Goal: Task Accomplishment & Management: Manage account settings

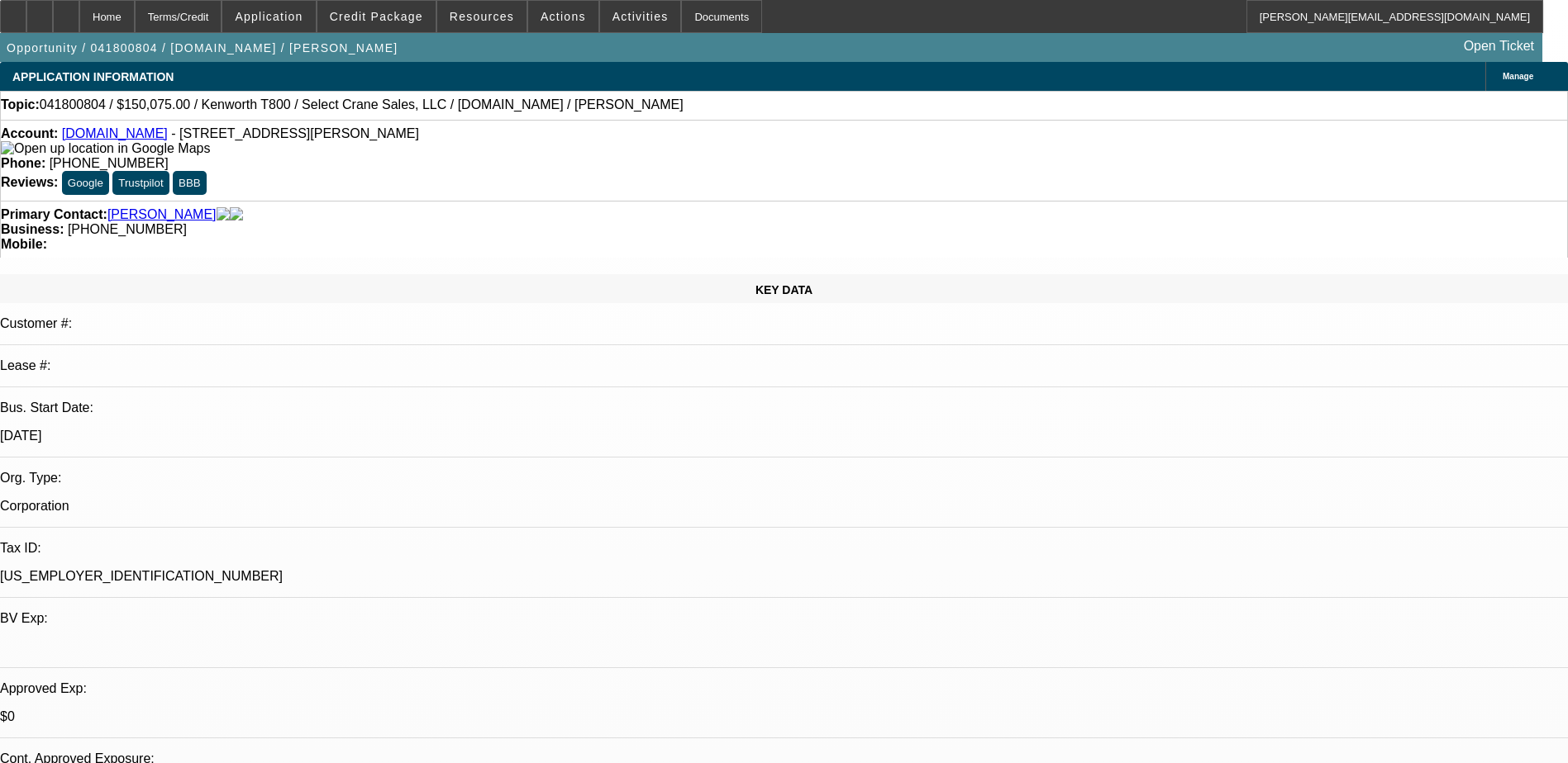
select select "0"
select select "2"
select select "0"
select select "6"
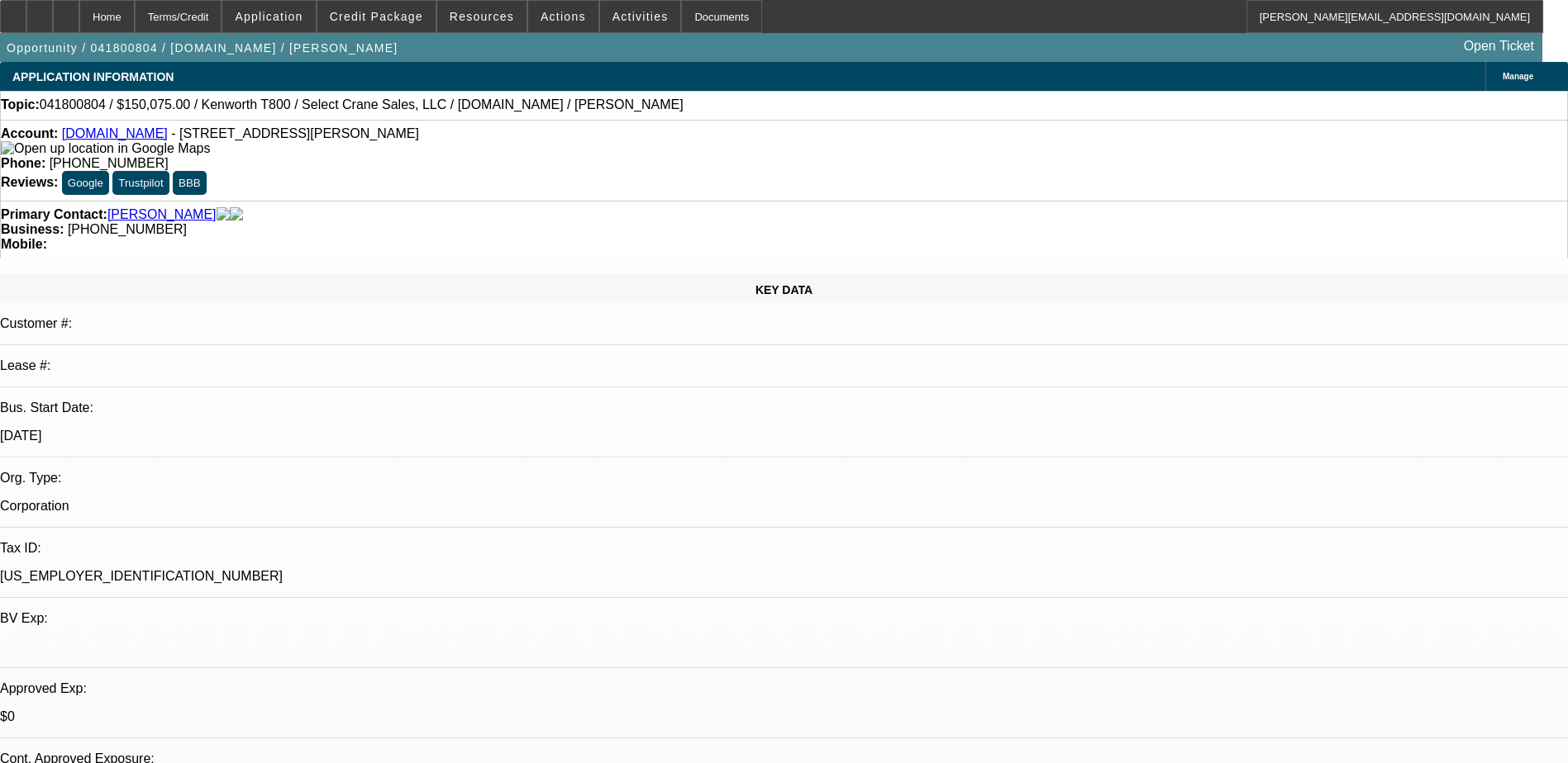
select select "0"
select select "2"
select select "0"
select select "6"
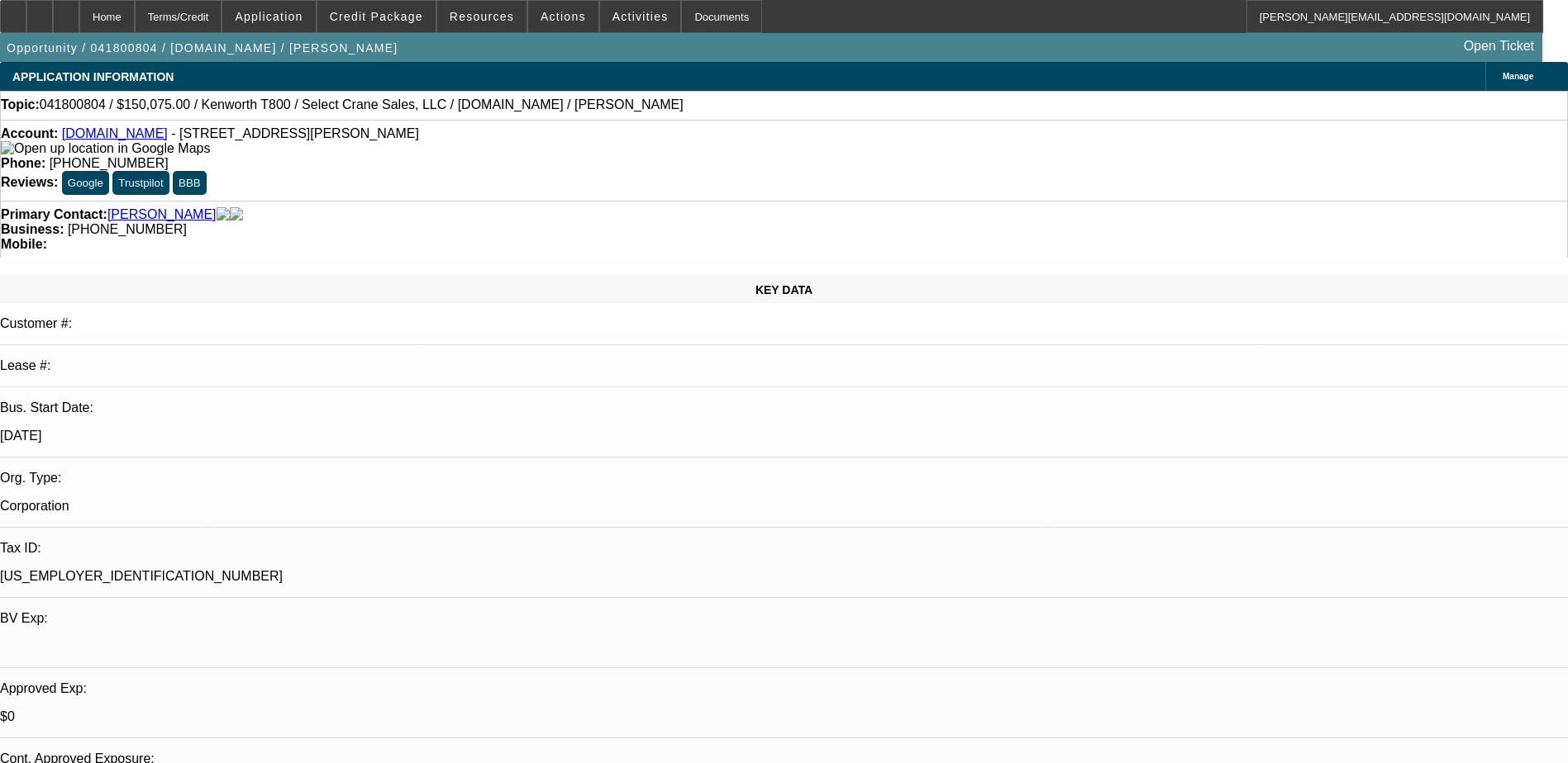
select select "0"
select select "2"
select select "0"
select select "6"
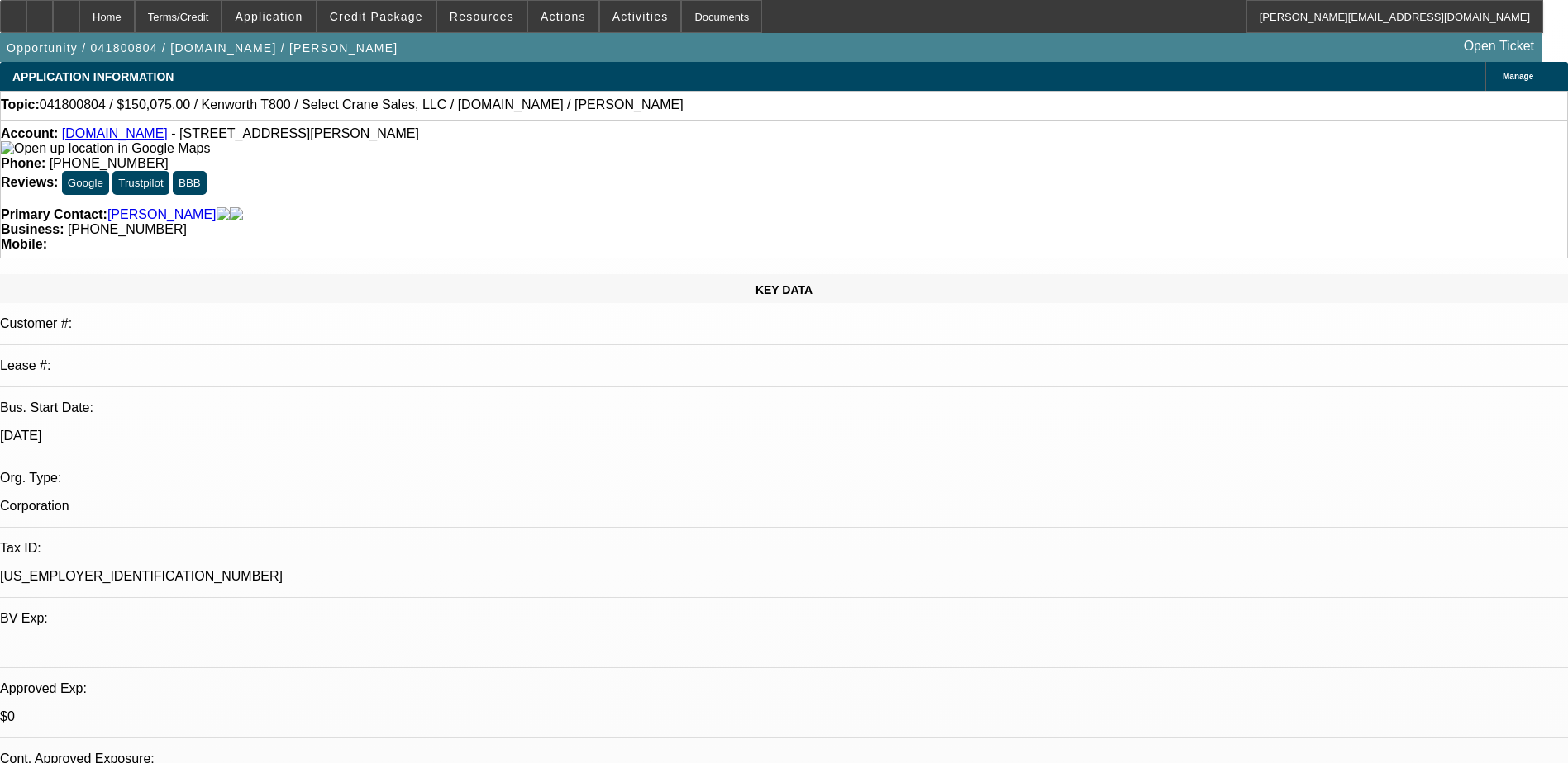
select select "0"
select select "2"
select select "0"
select select "6"
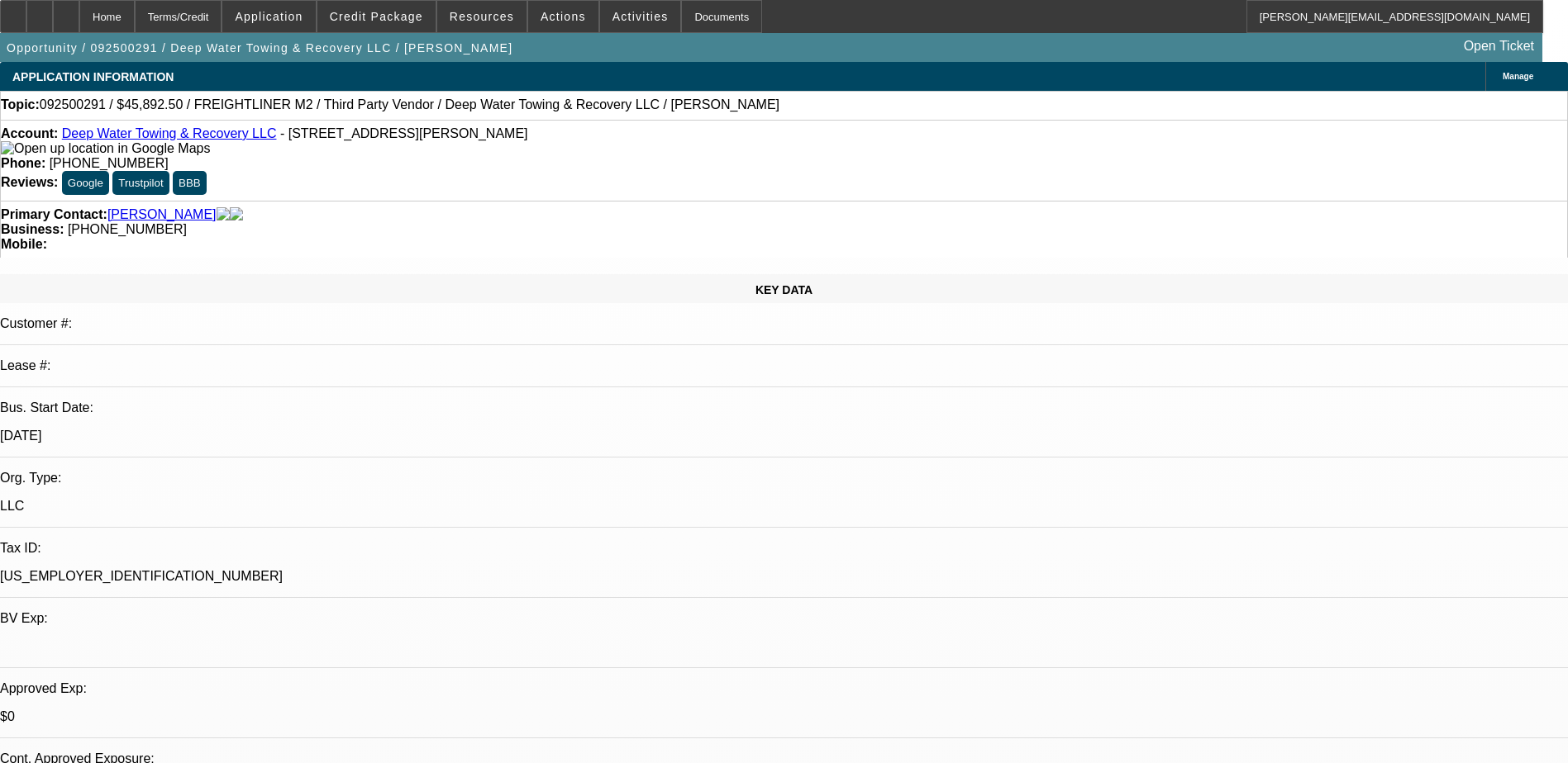
select select "0"
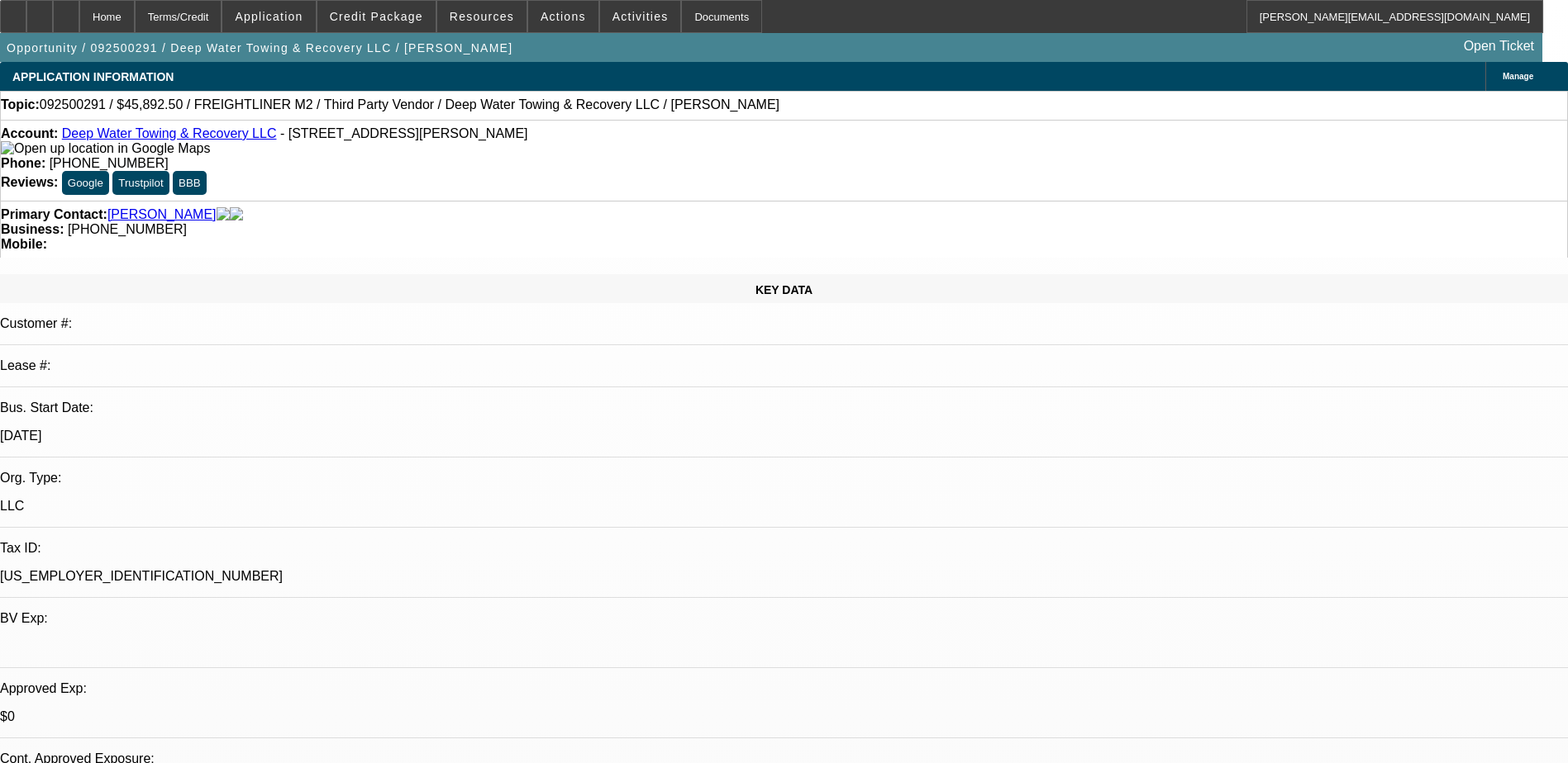
select select "0"
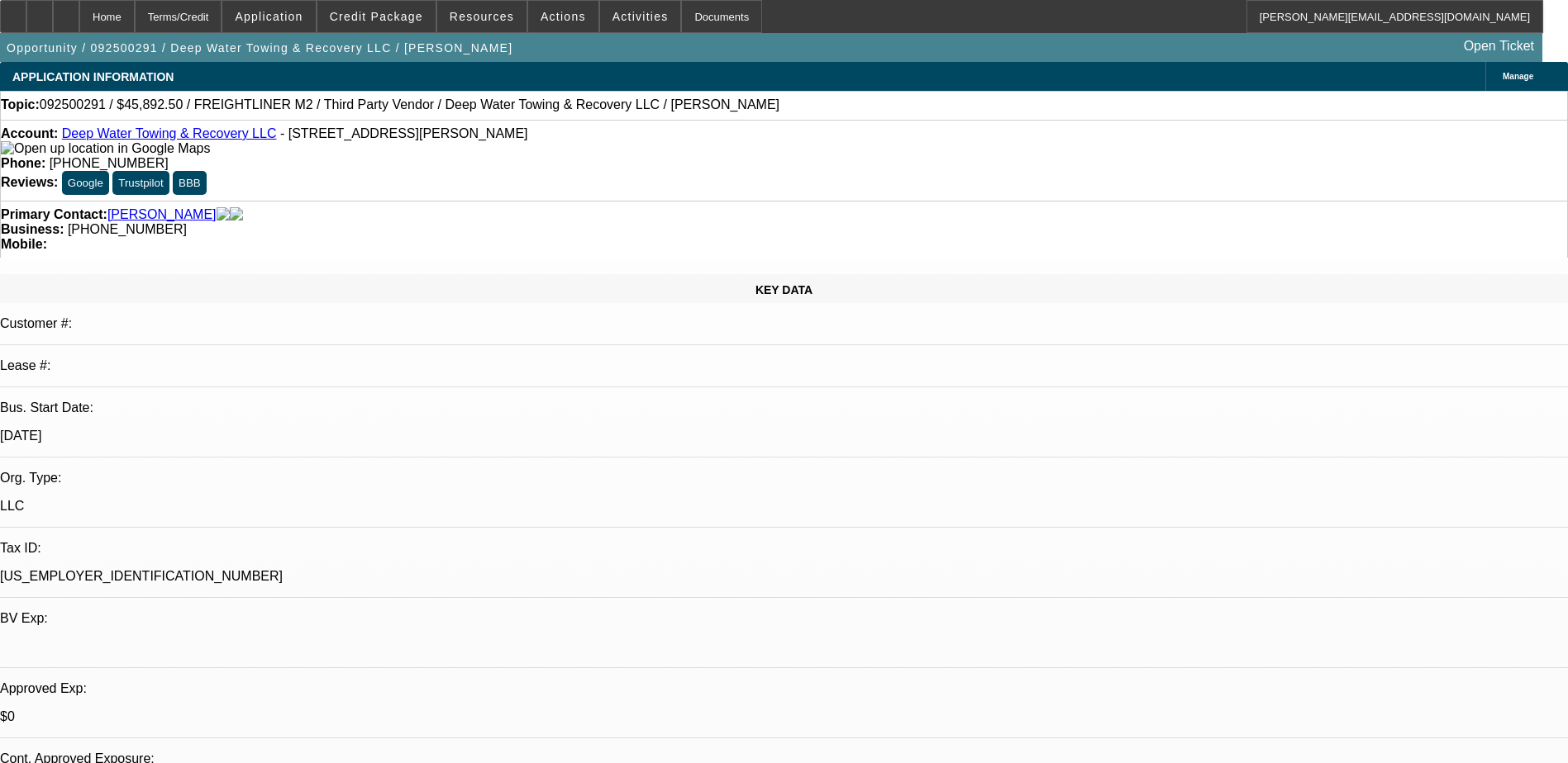
select select "0"
select select "1"
select select "6"
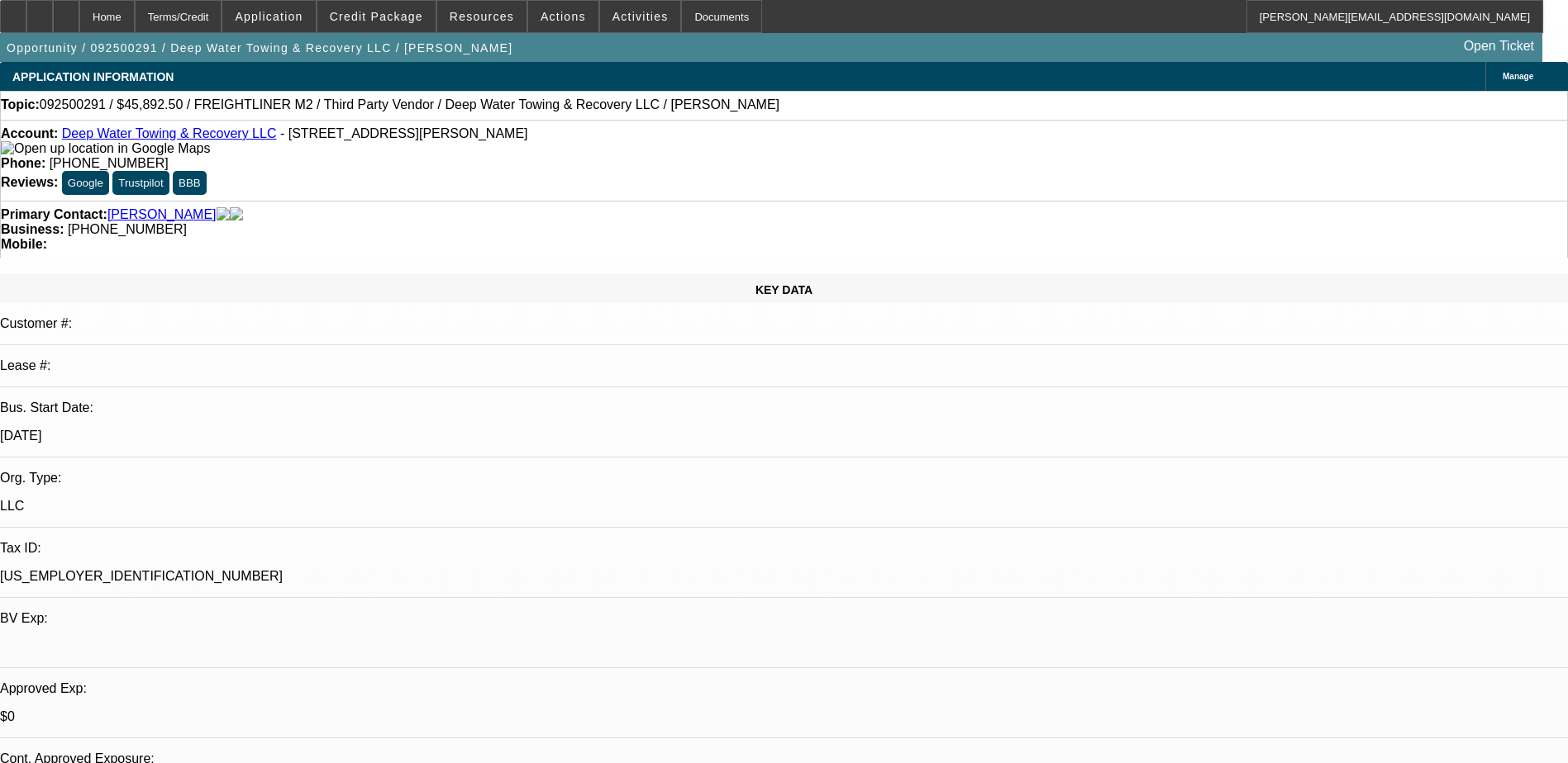
select select "1"
select select "6"
select select "1"
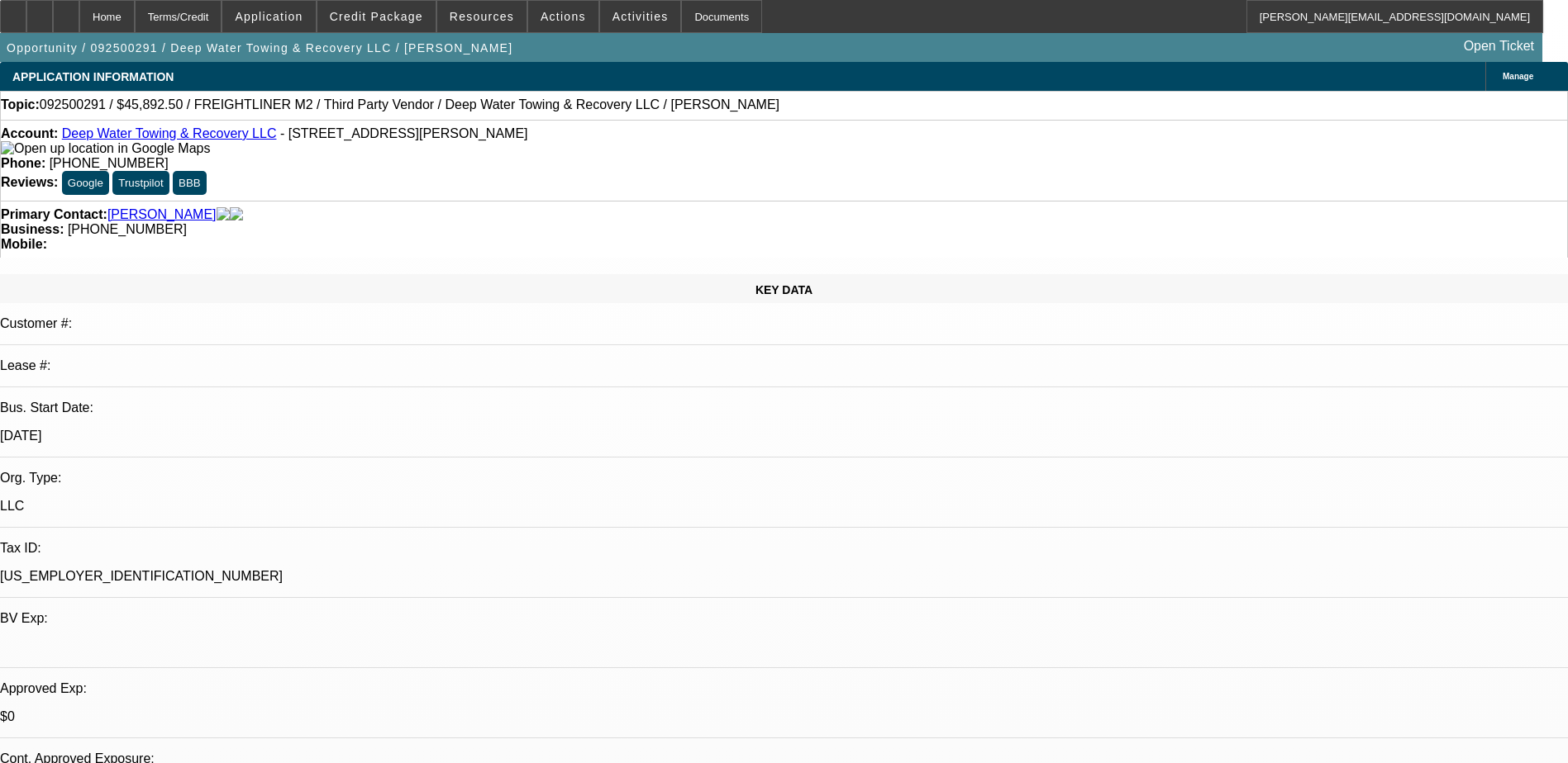
select select "6"
select select "1"
select select "6"
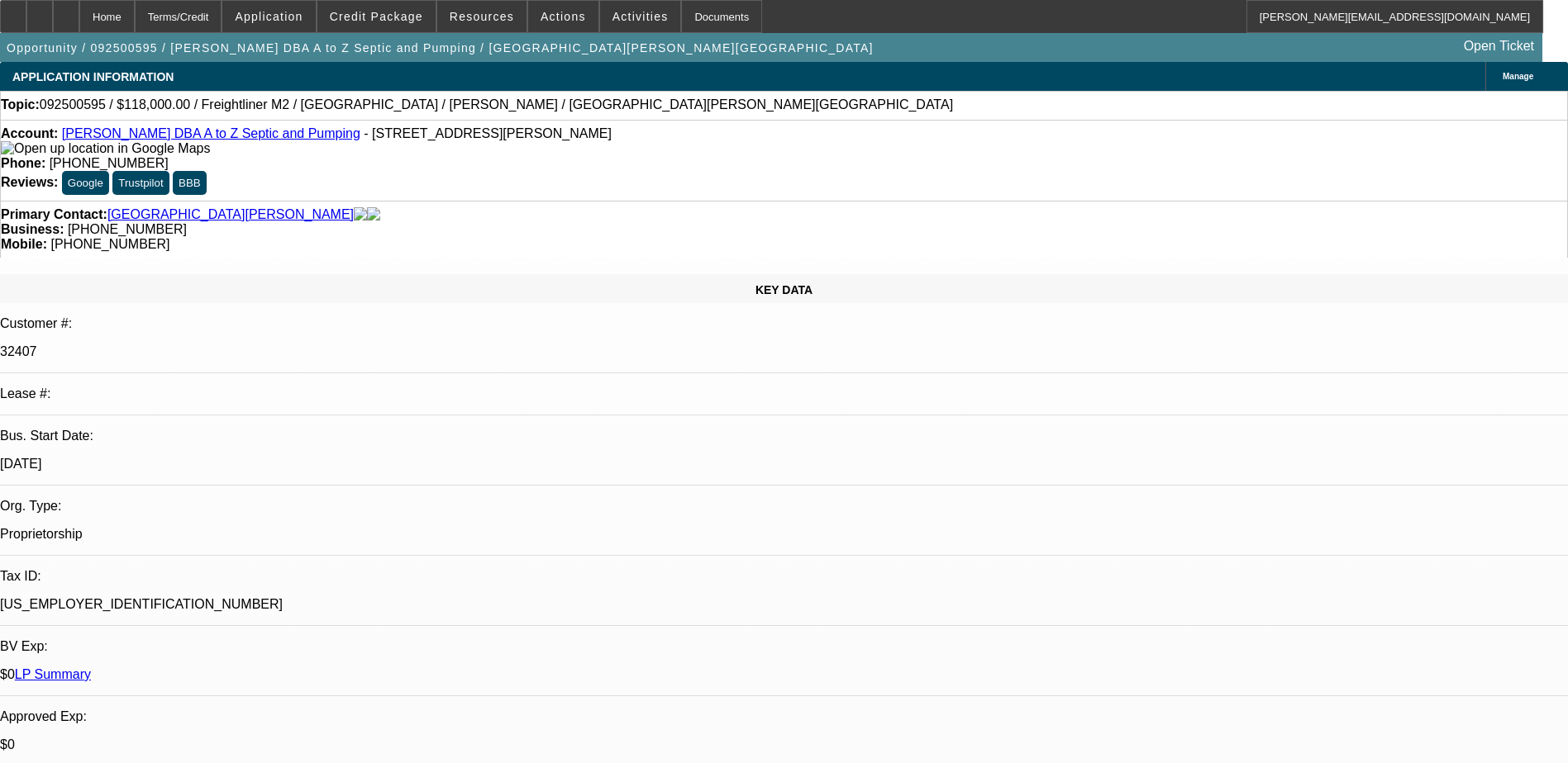
select select "0"
select select "2"
select select "0.1"
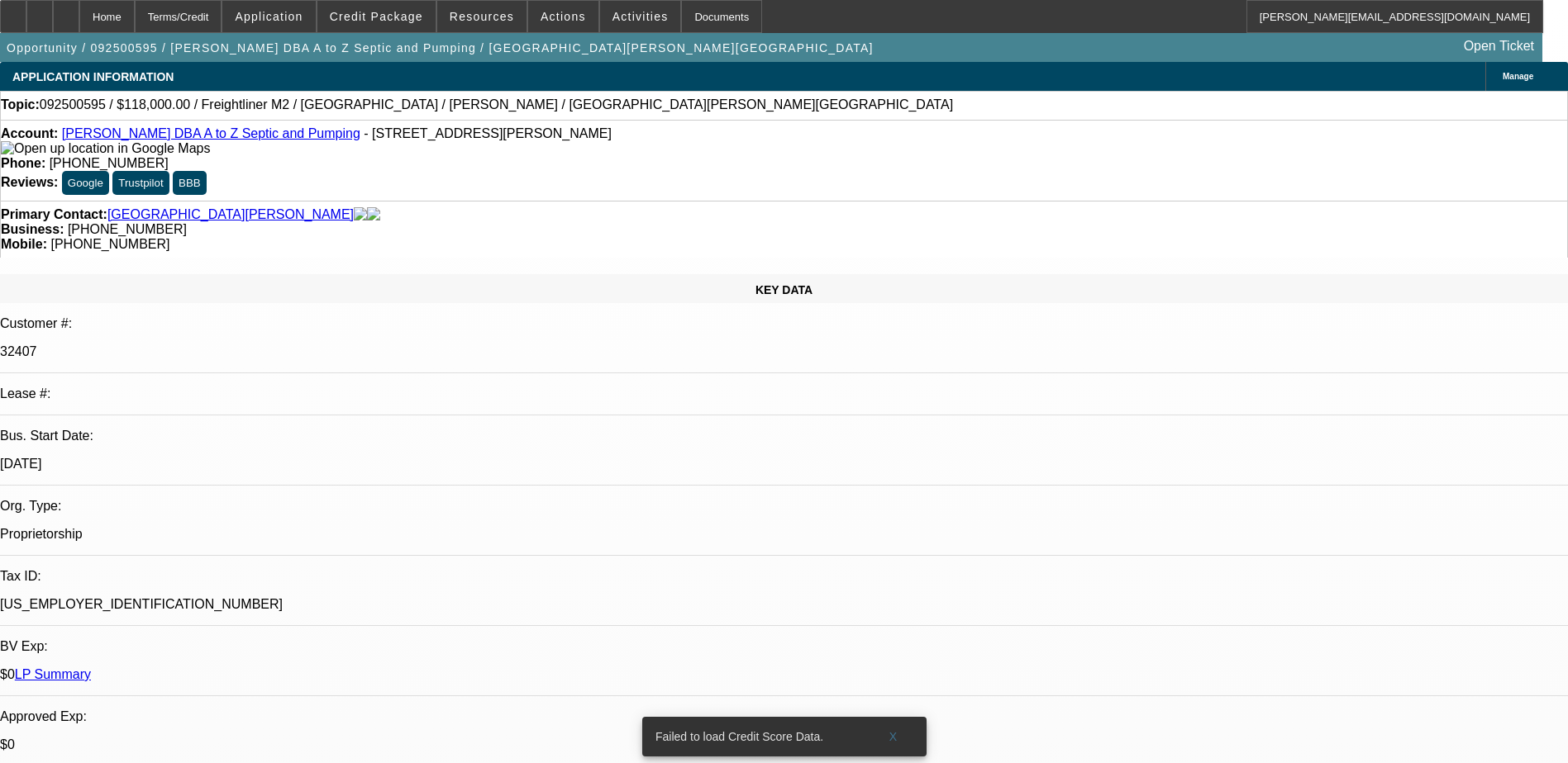
select select "1"
select select "2"
select select "4"
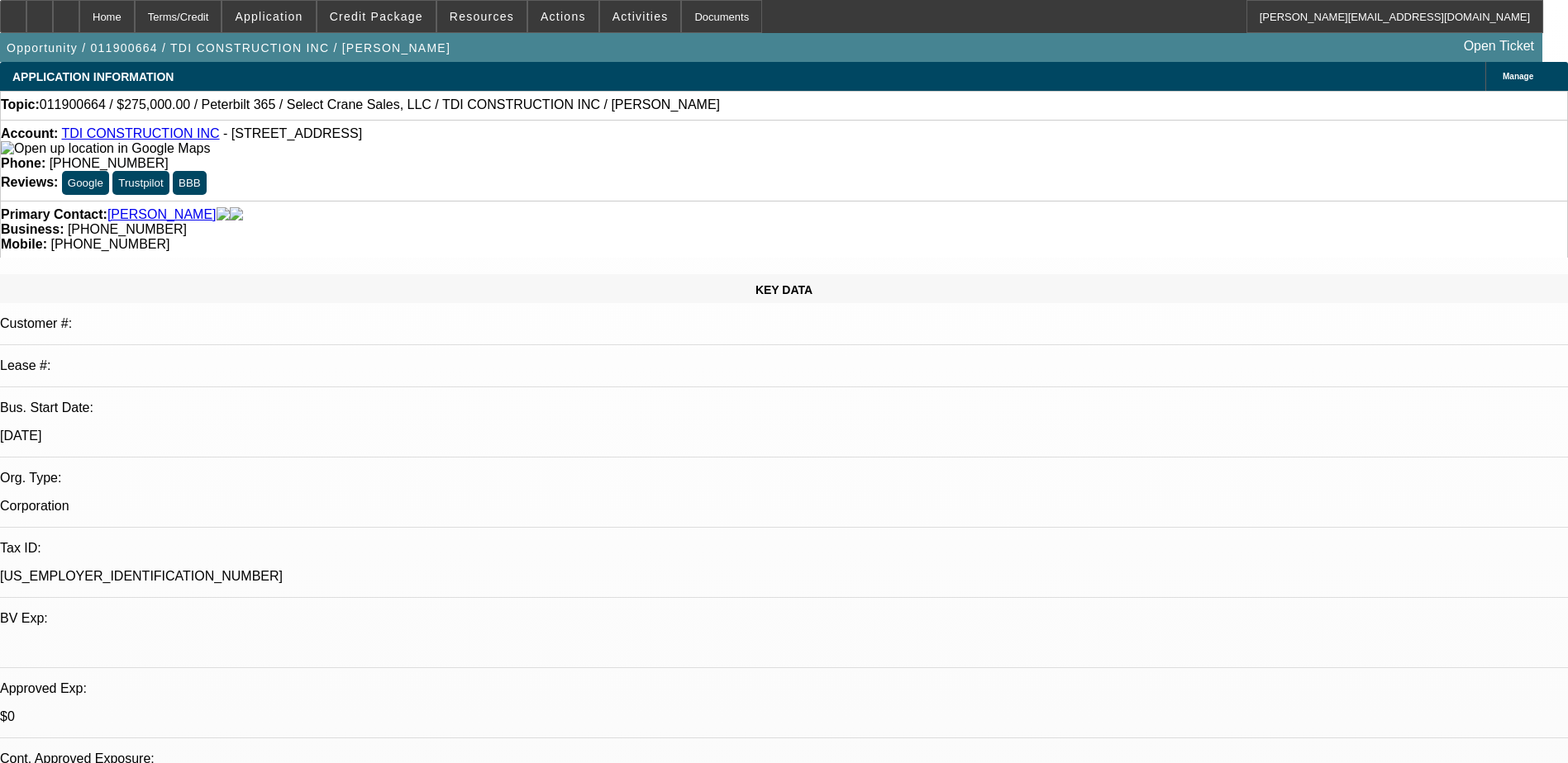
select select "0"
select select "2"
select select "0.1"
select select "4"
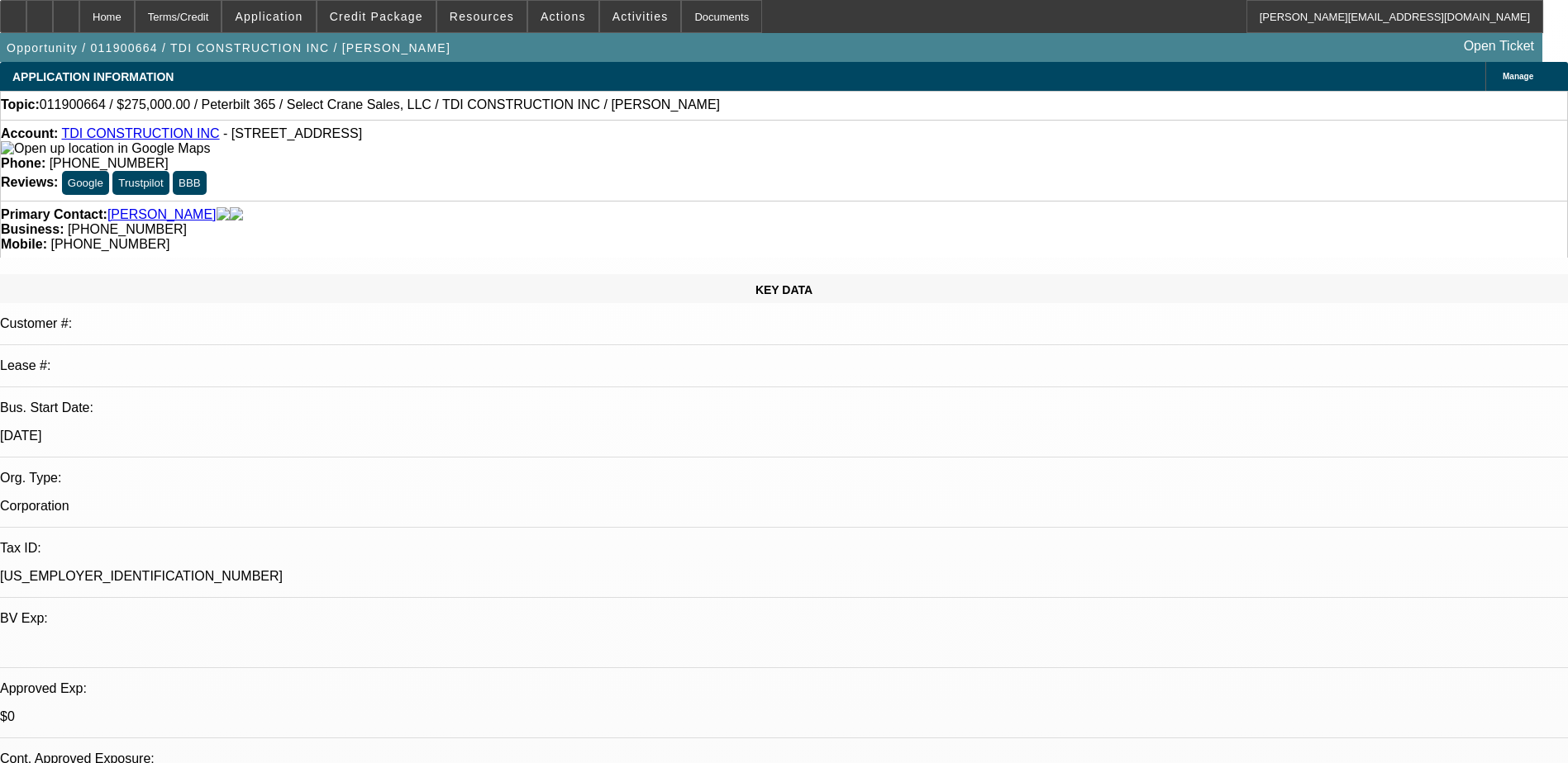
select select "0"
select select "2"
select select "0.1"
select select "4"
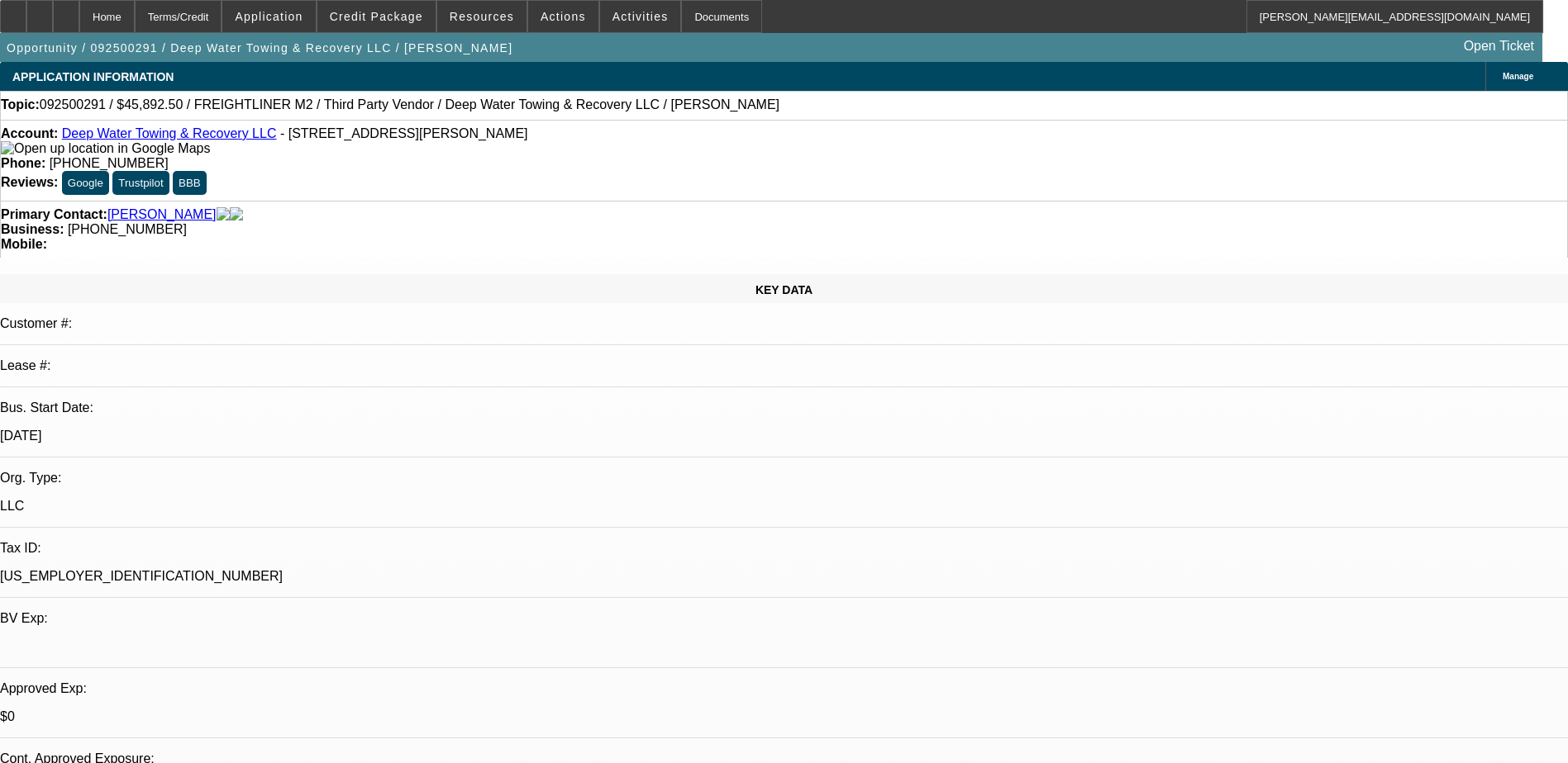
select select "0"
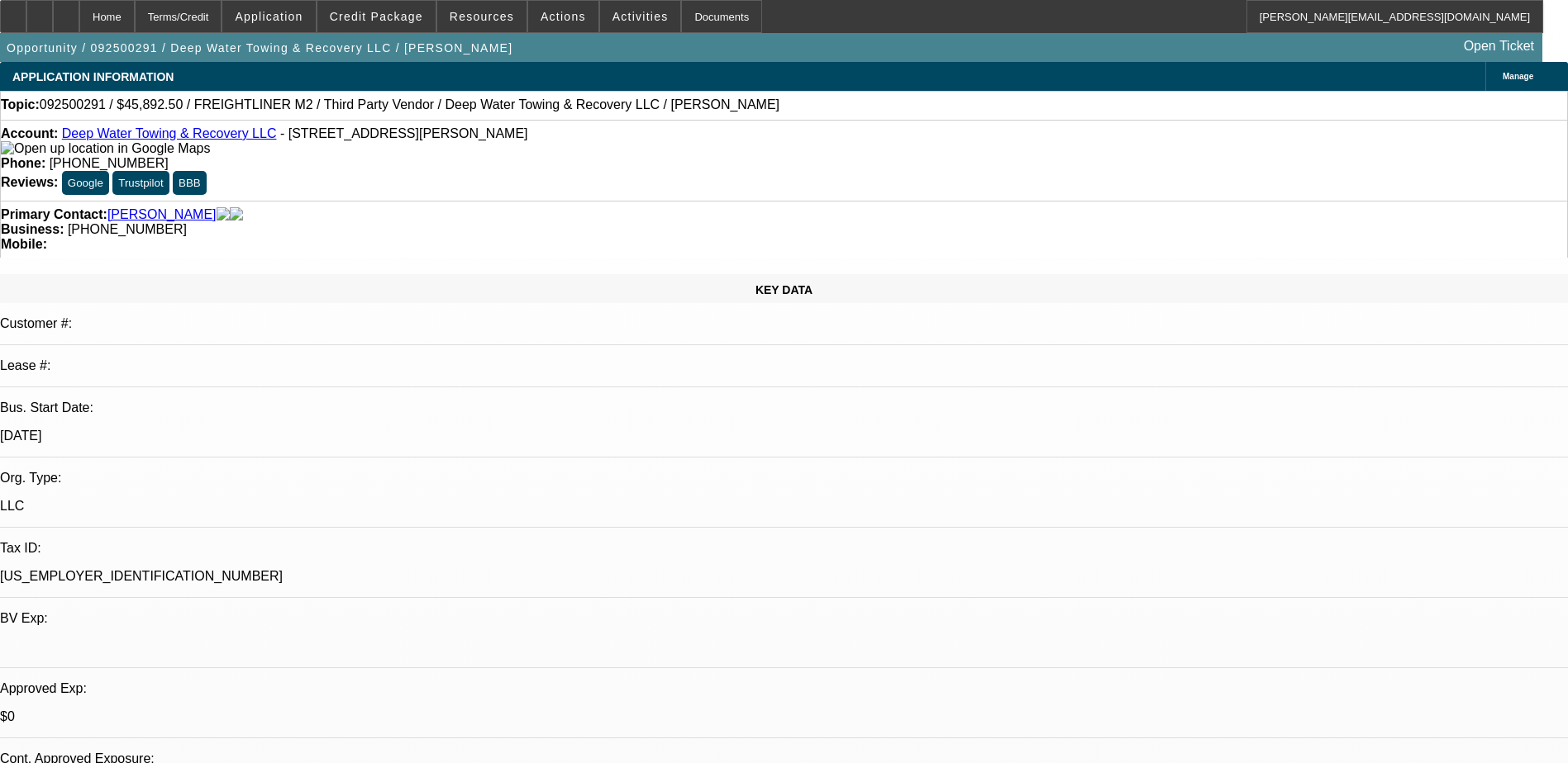
select select "0"
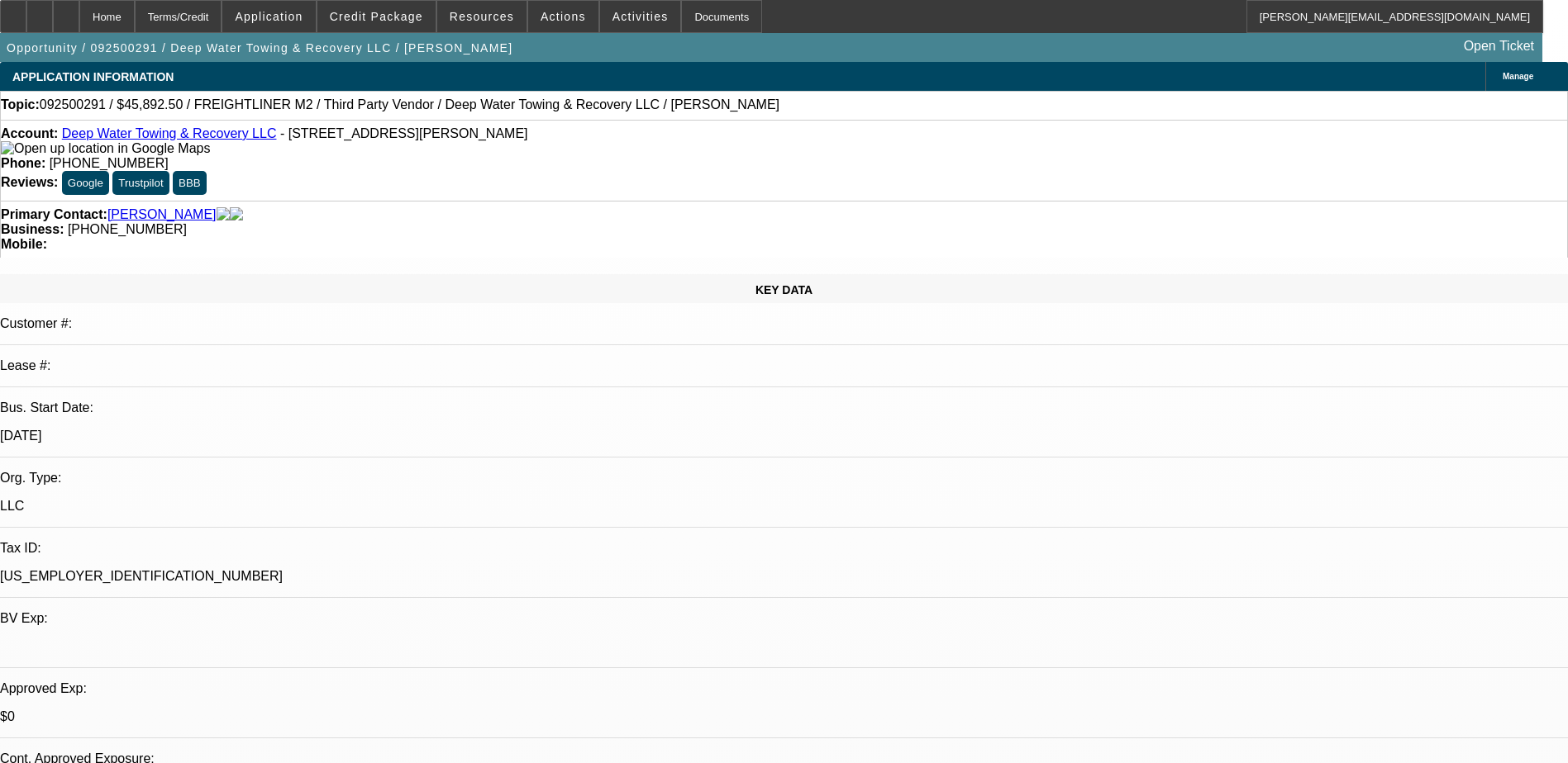
select select "0"
select select "1"
select select "6"
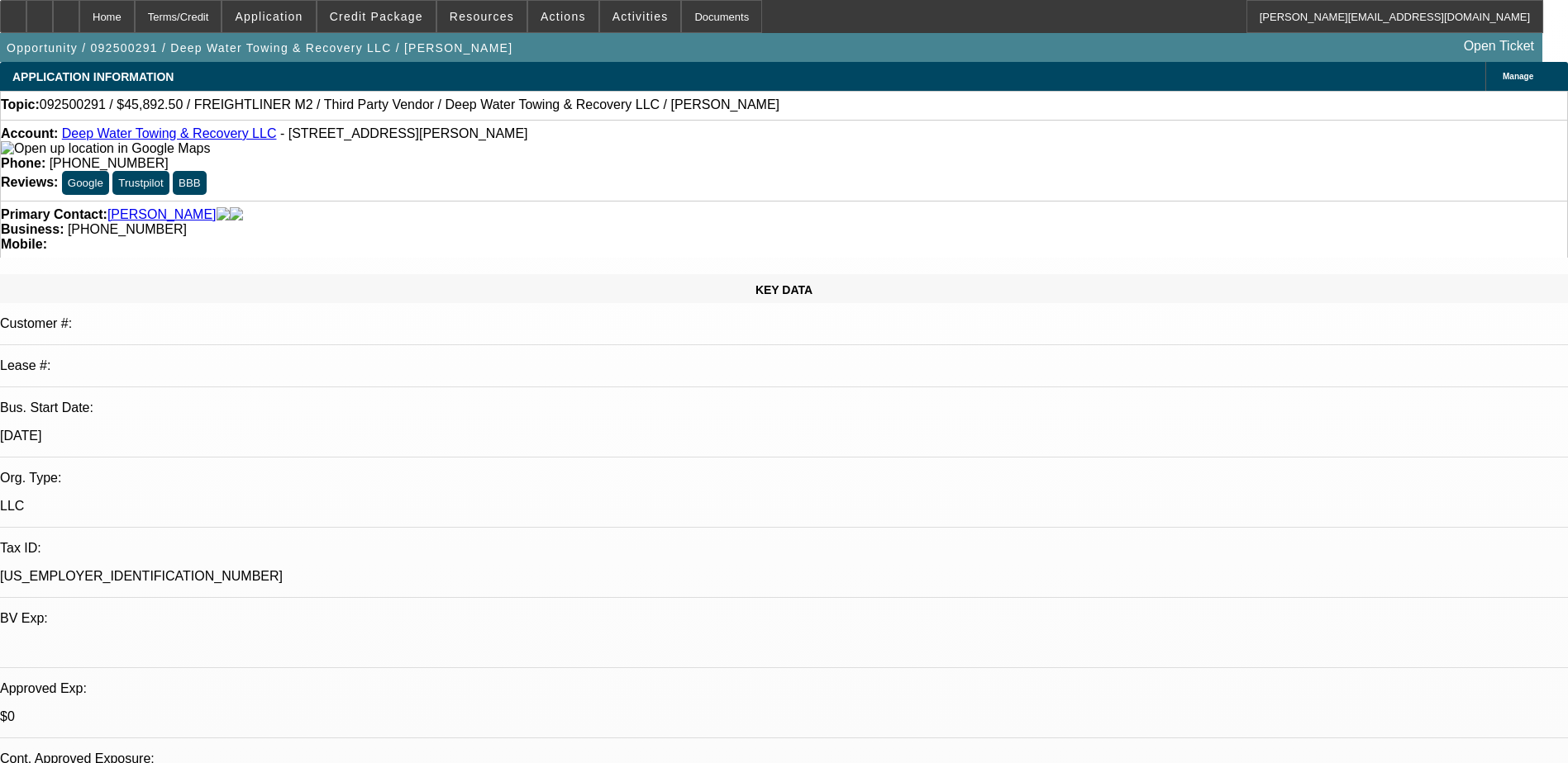
select select "1"
select select "6"
select select "1"
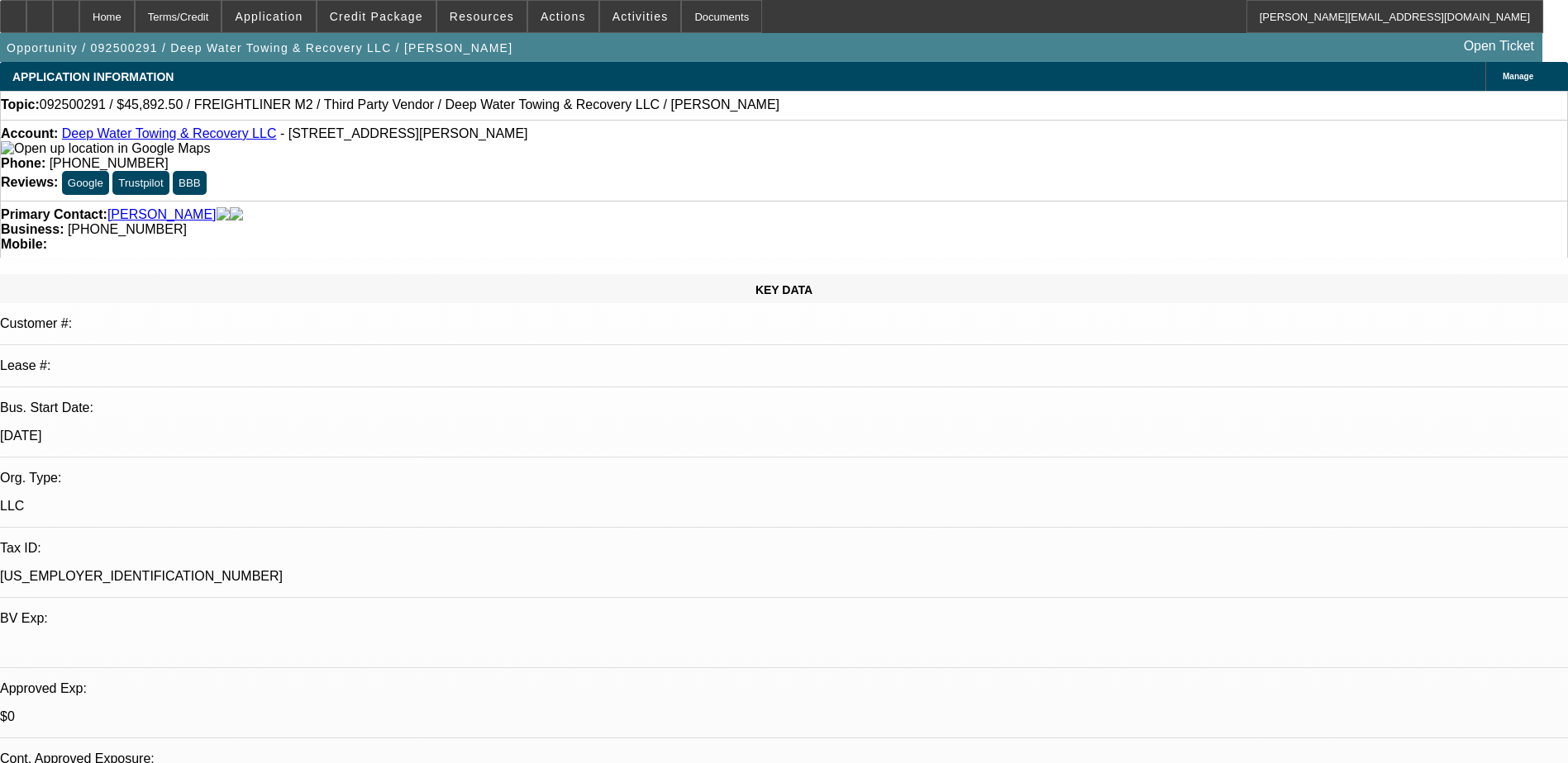
select select "6"
select select "1"
select select "6"
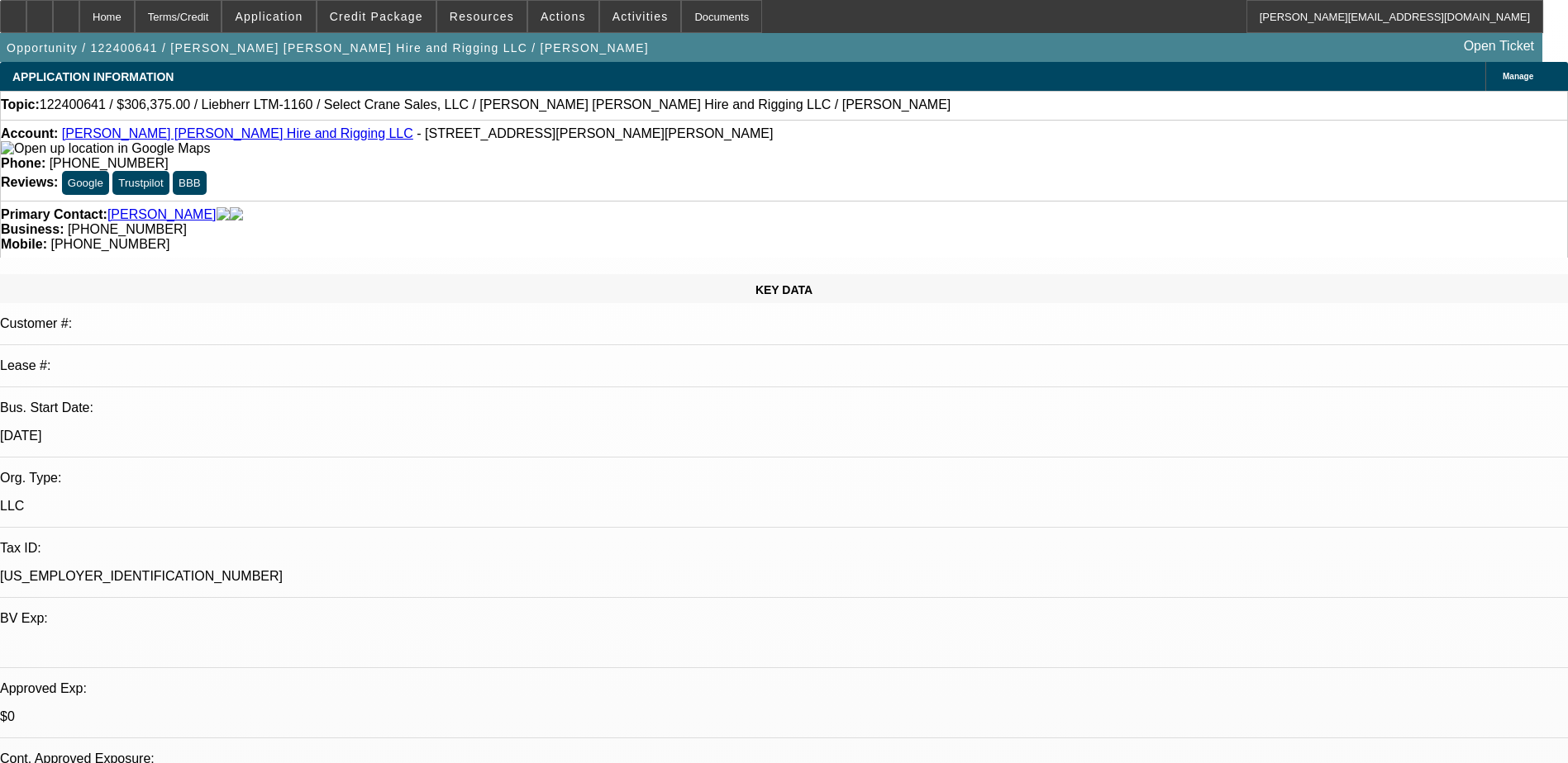
select select "0"
select select "2"
select select "0"
select select "2"
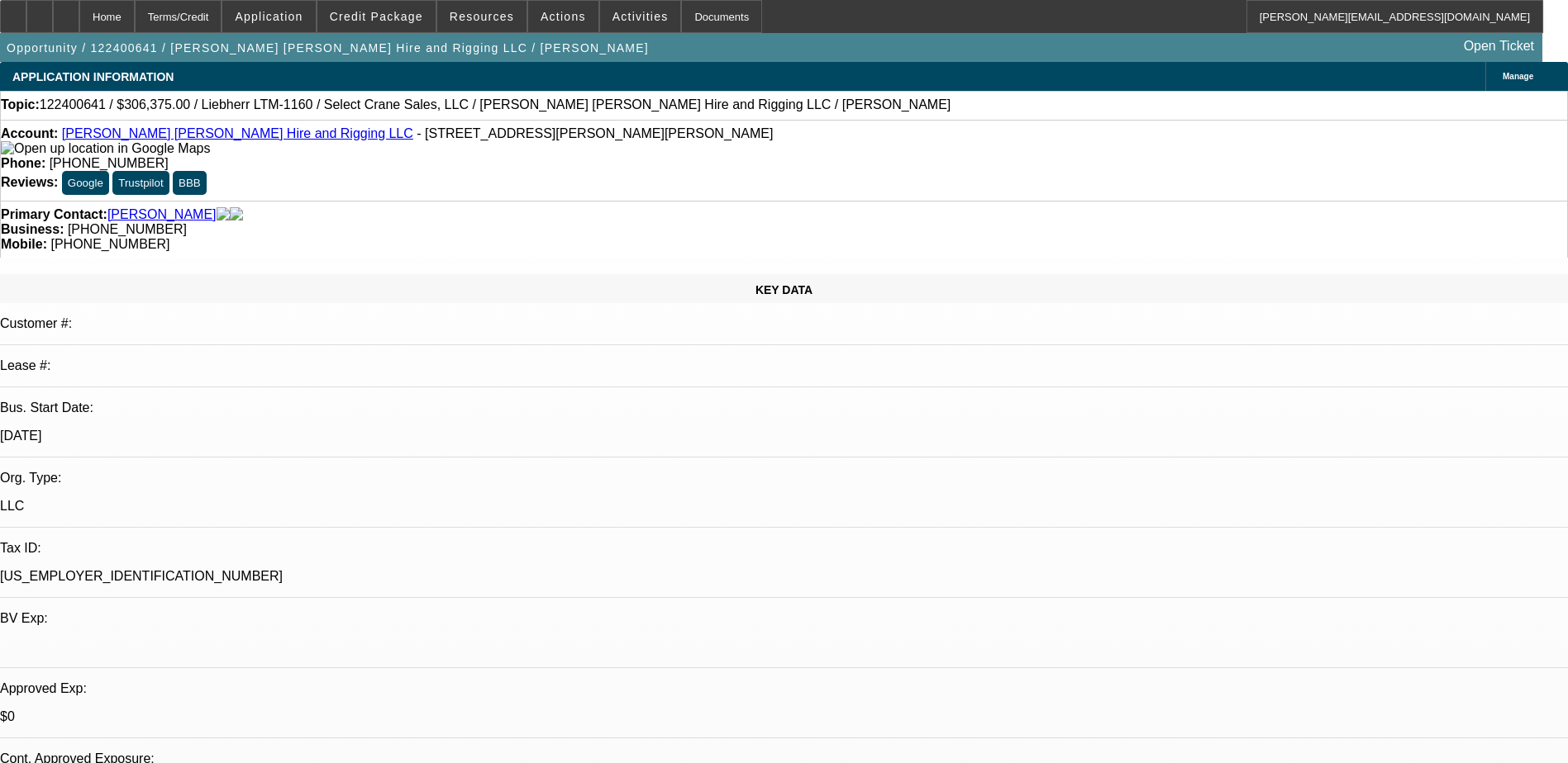
select select "0"
select select "2"
select select "0"
select select "1"
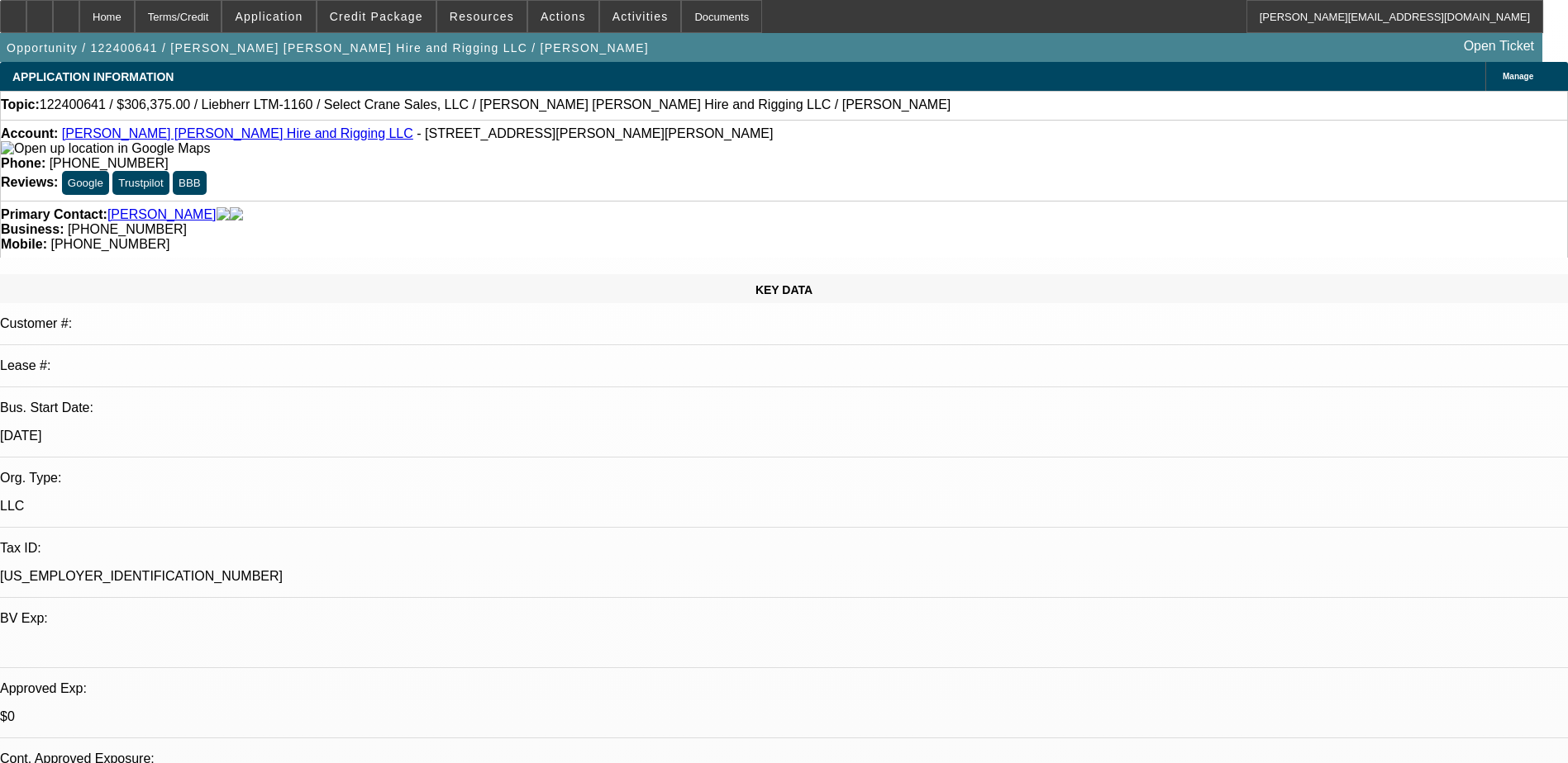
select select "2"
select select "6"
select select "1"
select select "2"
select select "6"
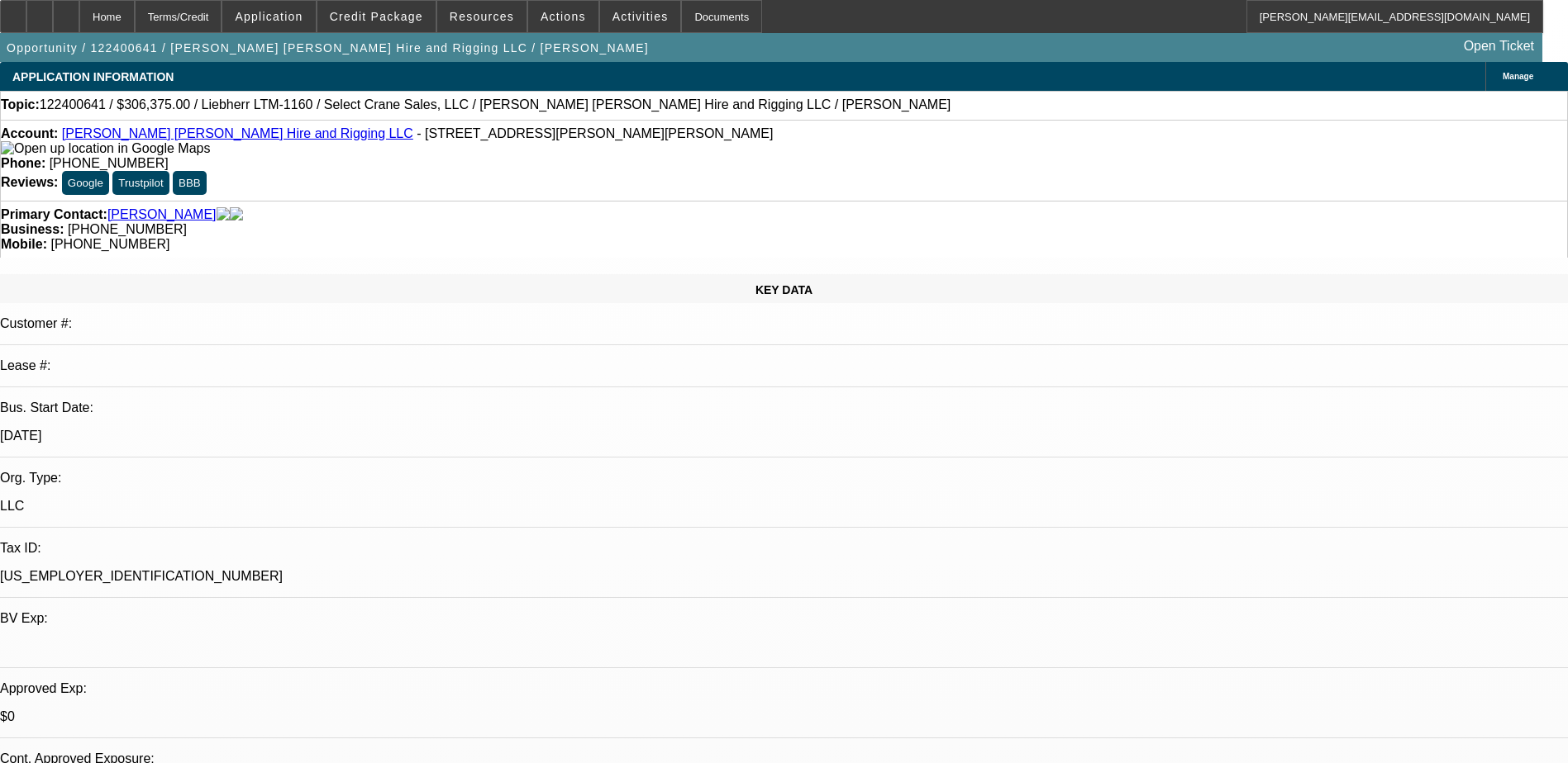
select select "1"
select select "2"
select select "6"
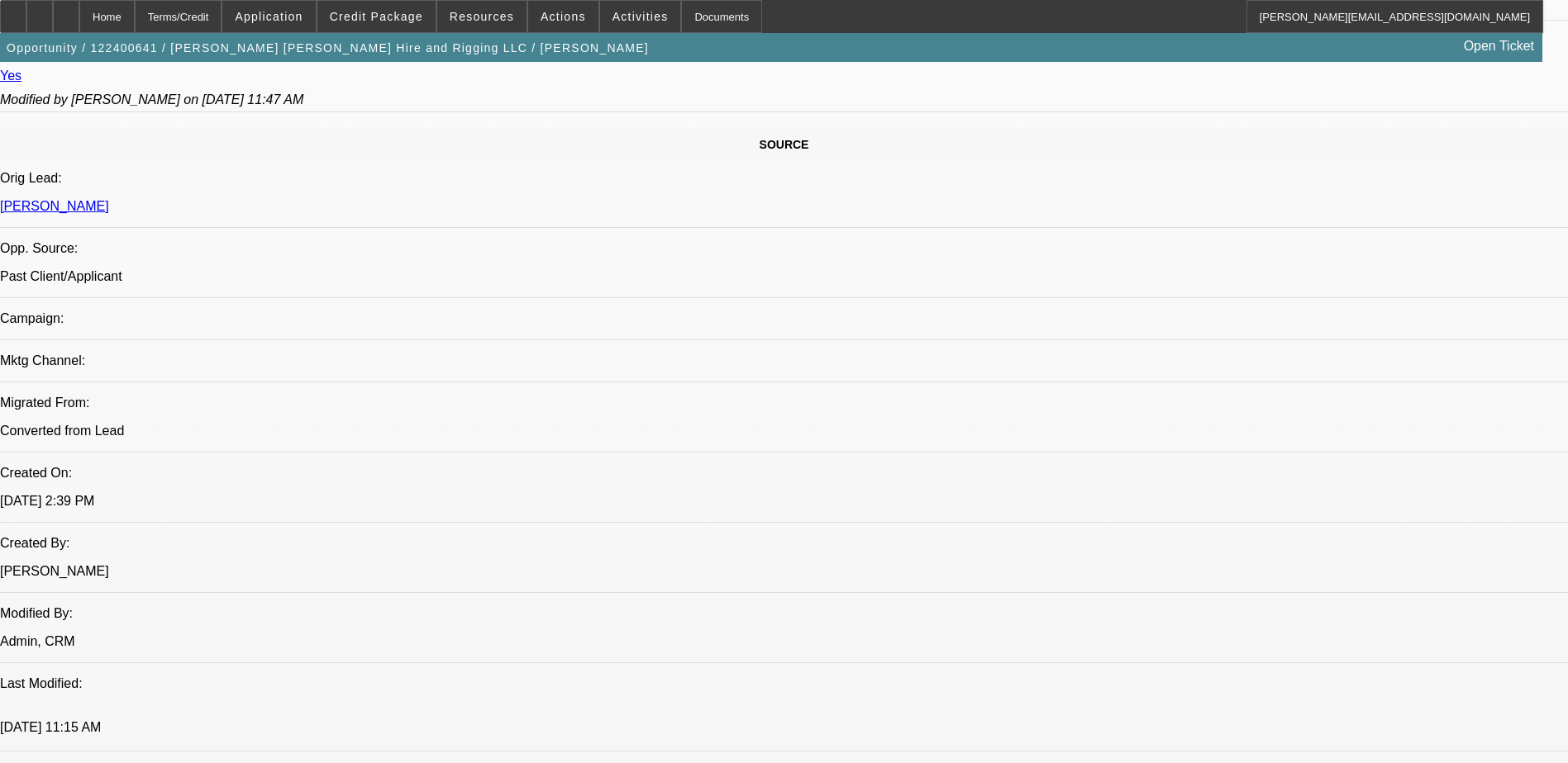
scroll to position [909, 0]
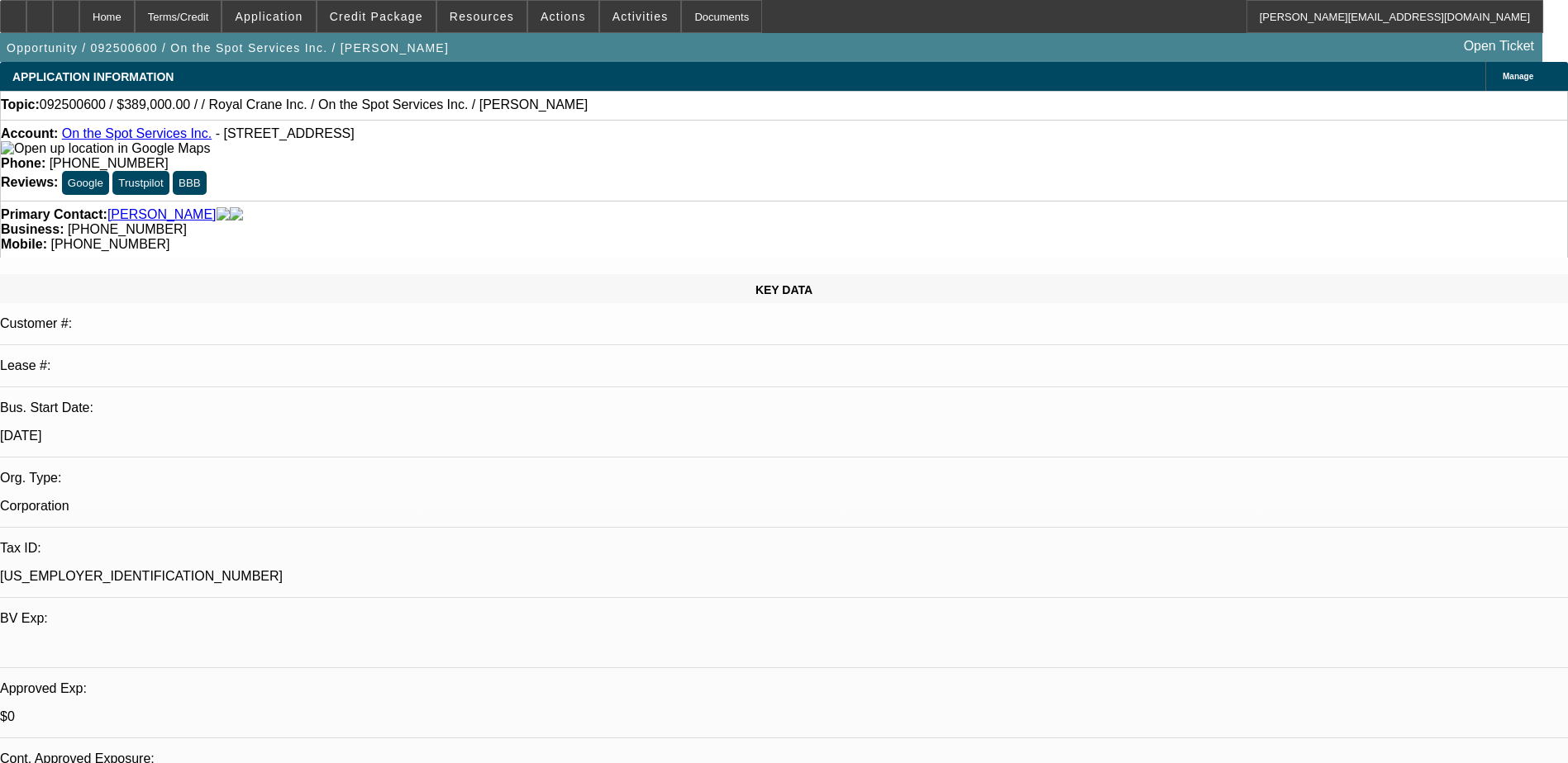
select select "0"
select select "2"
select select "0.1"
select select "1"
select select "2"
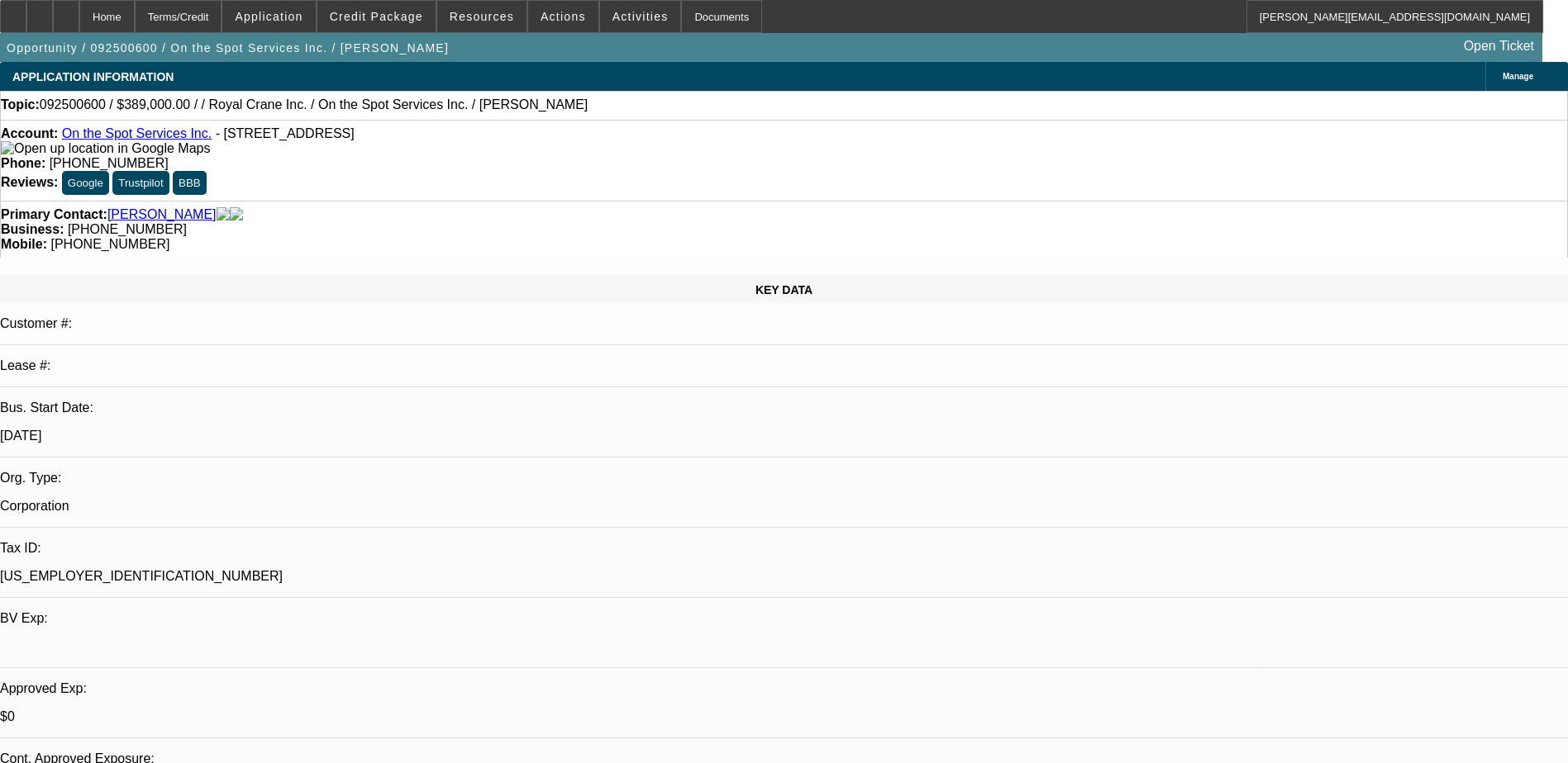
select select "4"
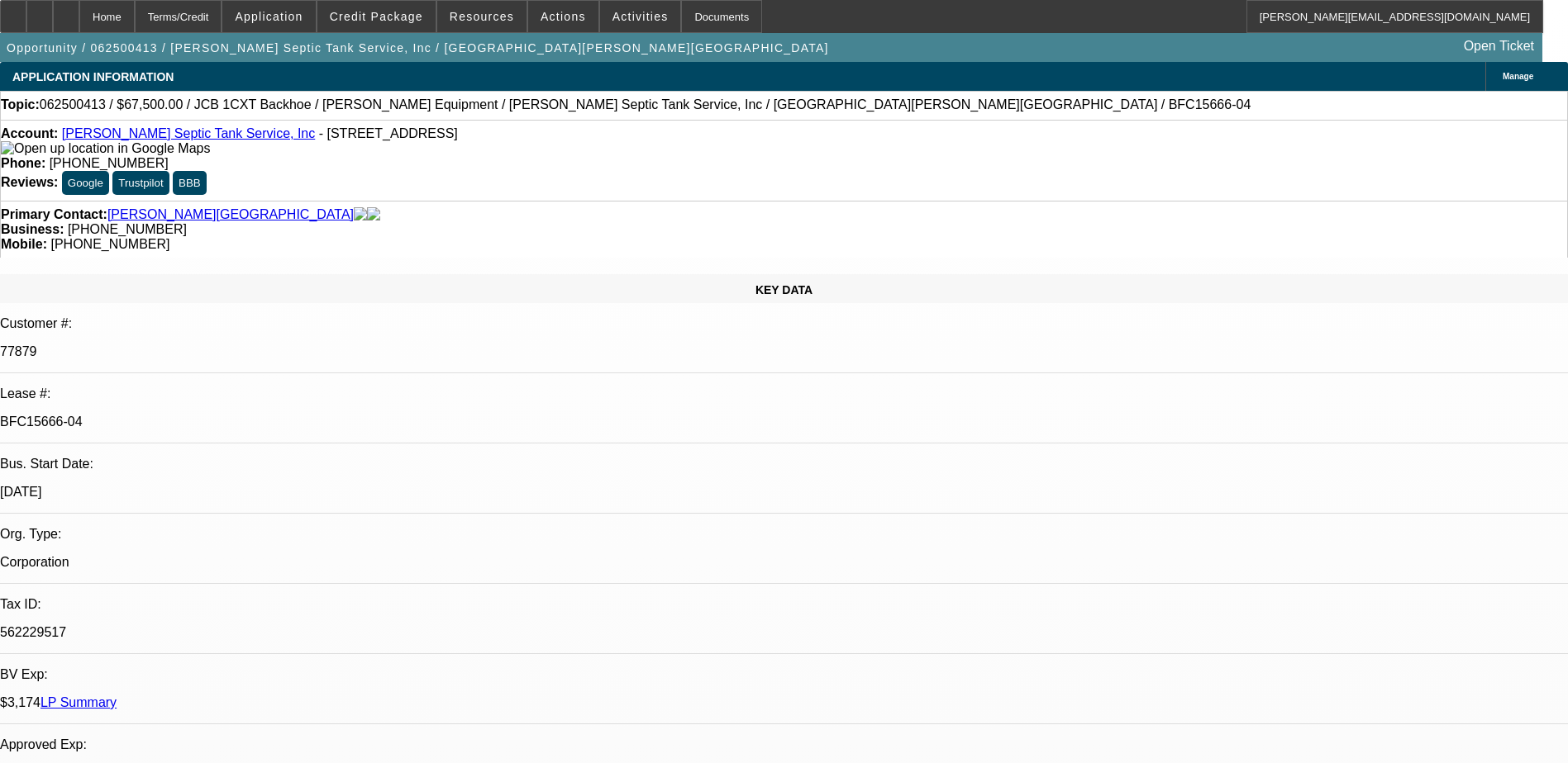
select select "0"
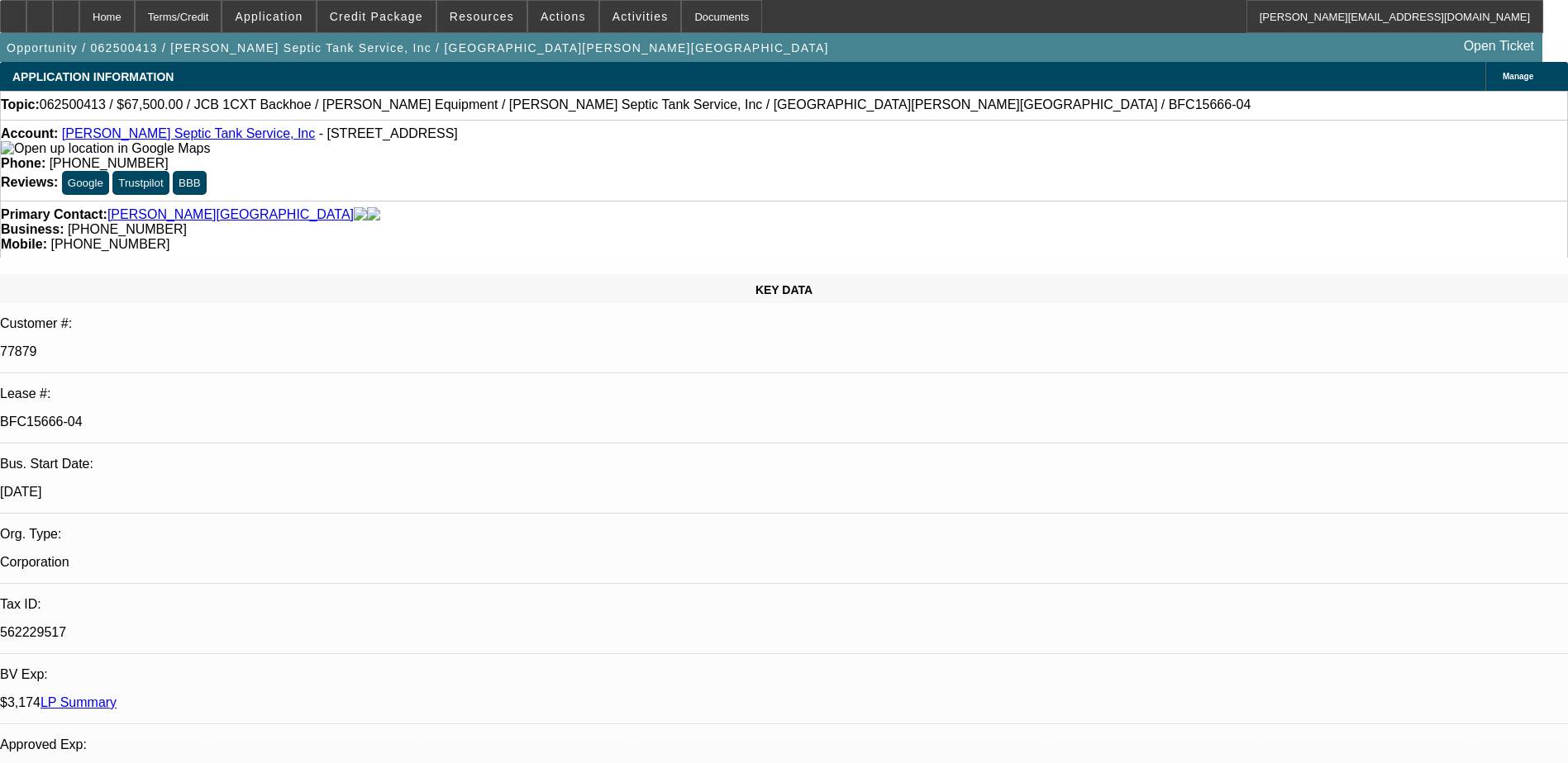
select select "0"
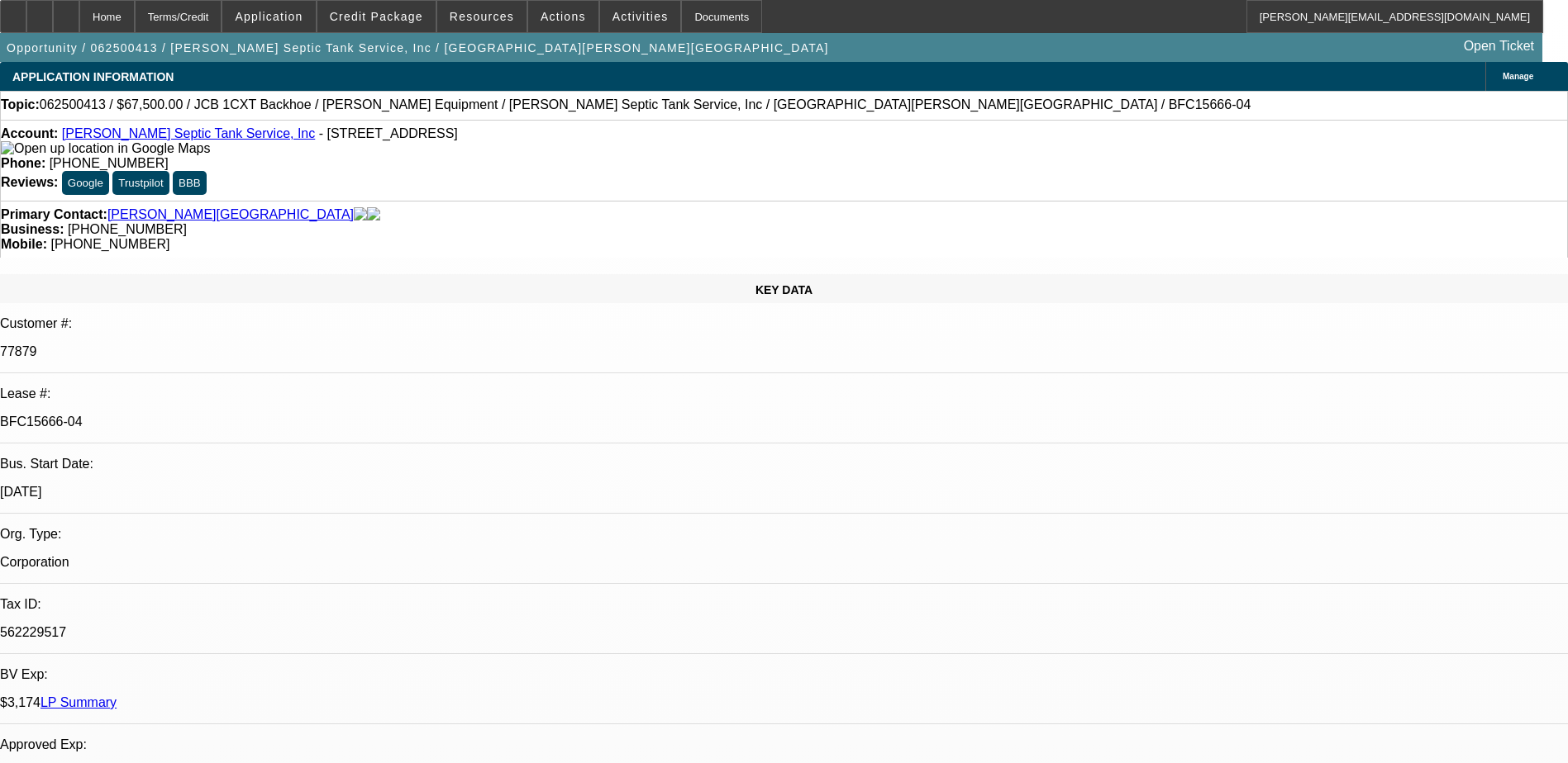
select select "0"
select select "1"
select select "6"
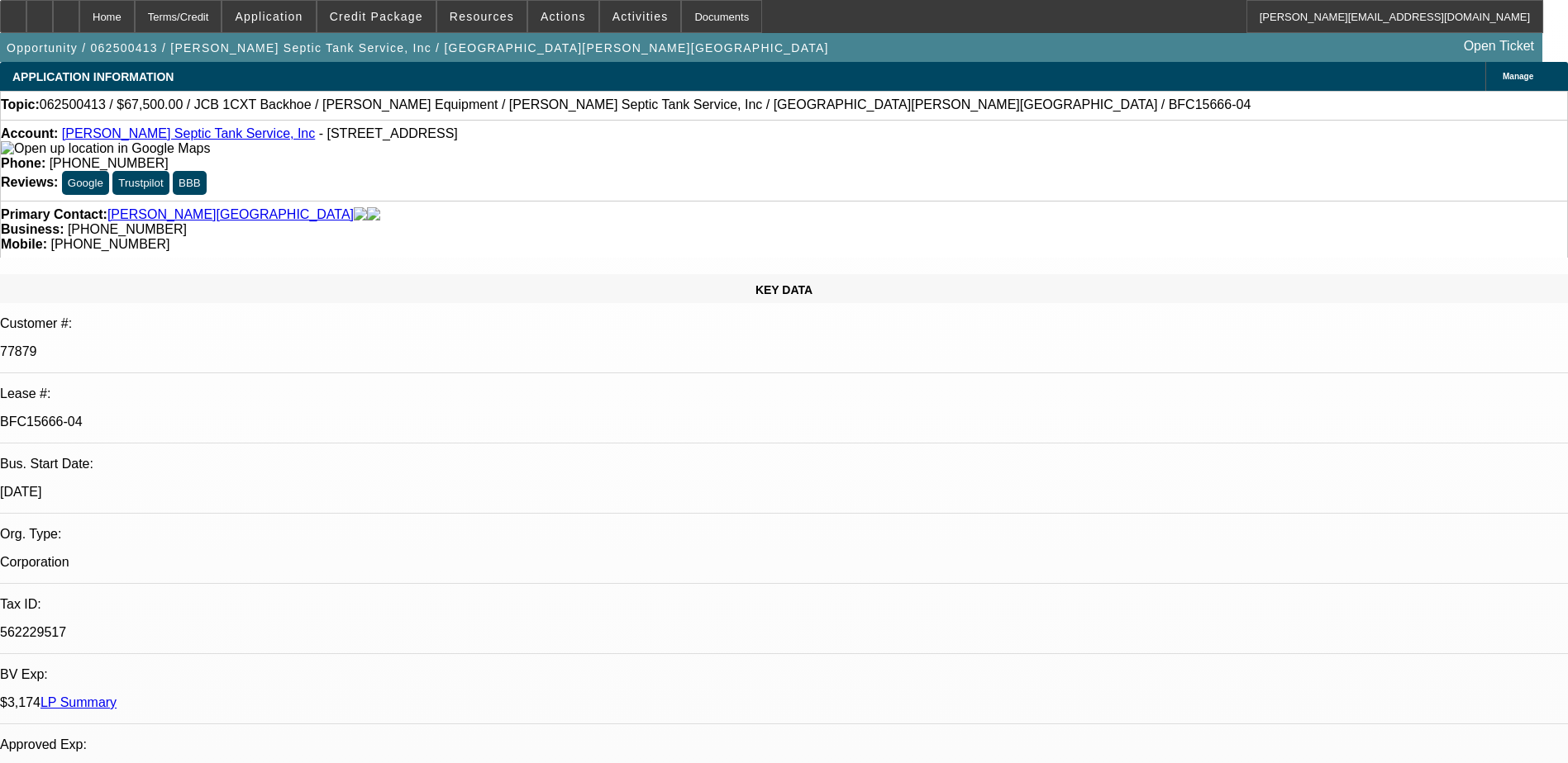
select select "1"
select select "6"
select select "1"
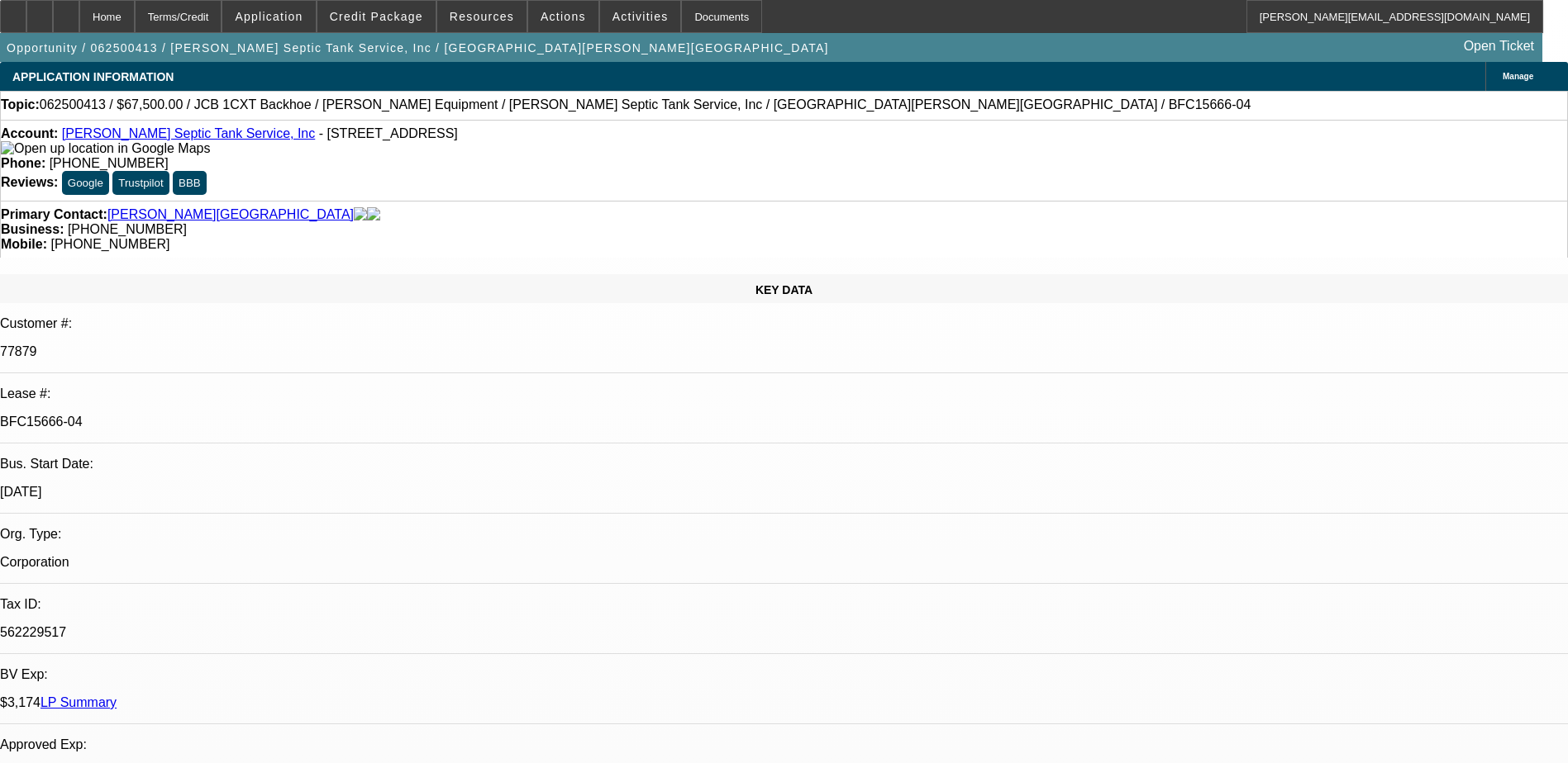
select select "6"
select select "1"
select select "6"
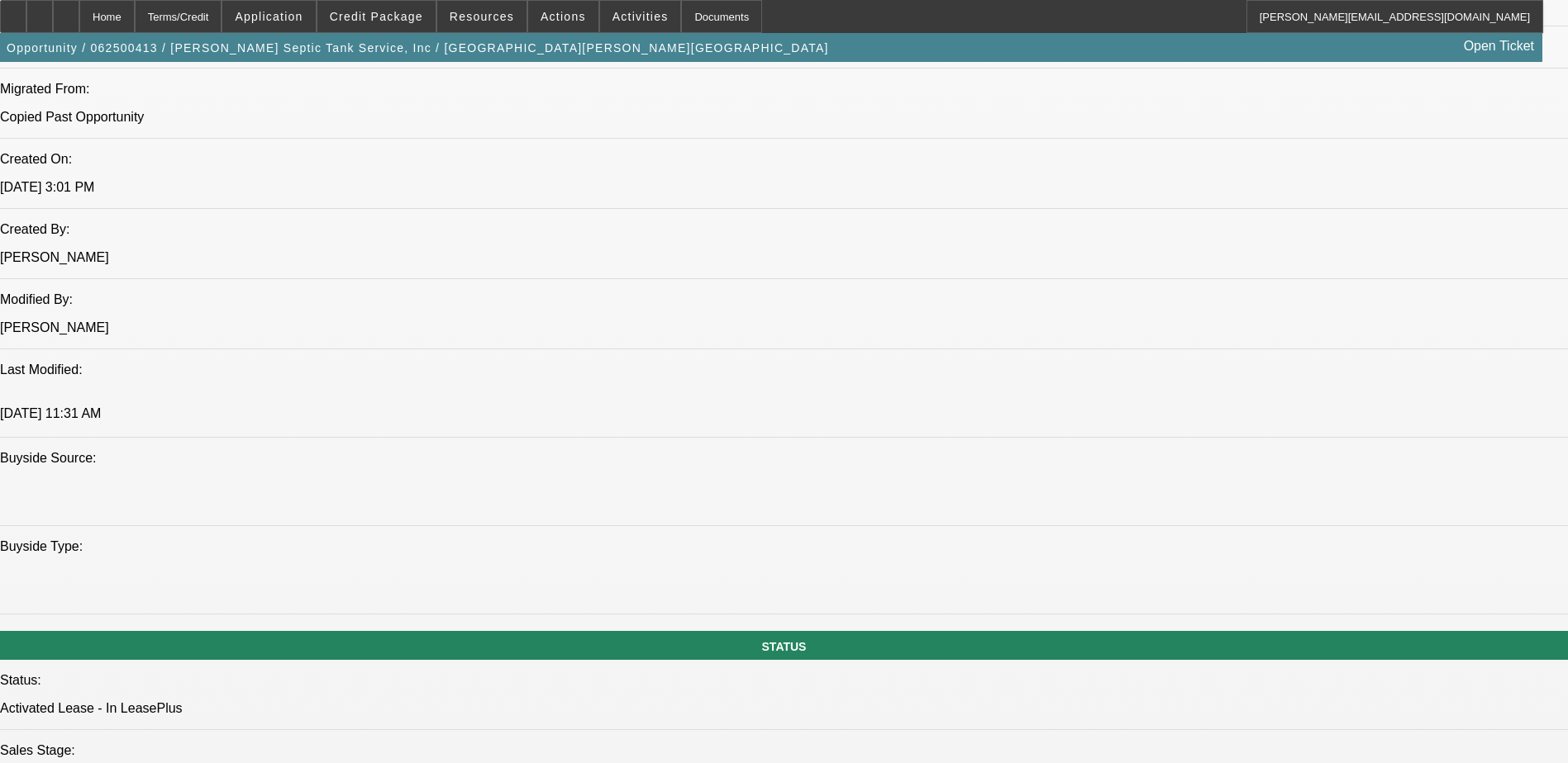
scroll to position [1569, 0]
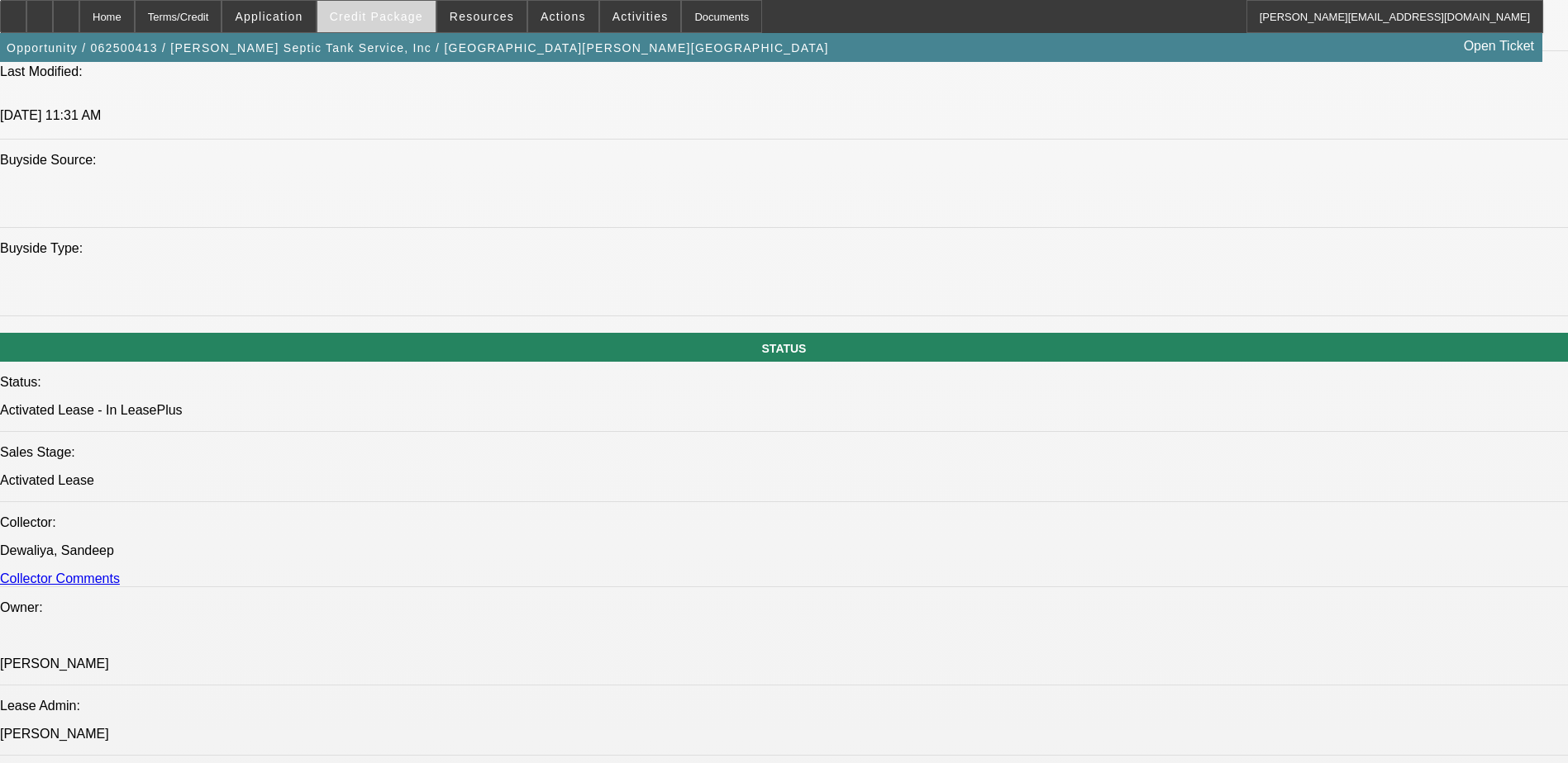
click at [373, 20] on span "Credit Package" at bounding box center [376, 16] width 93 height 13
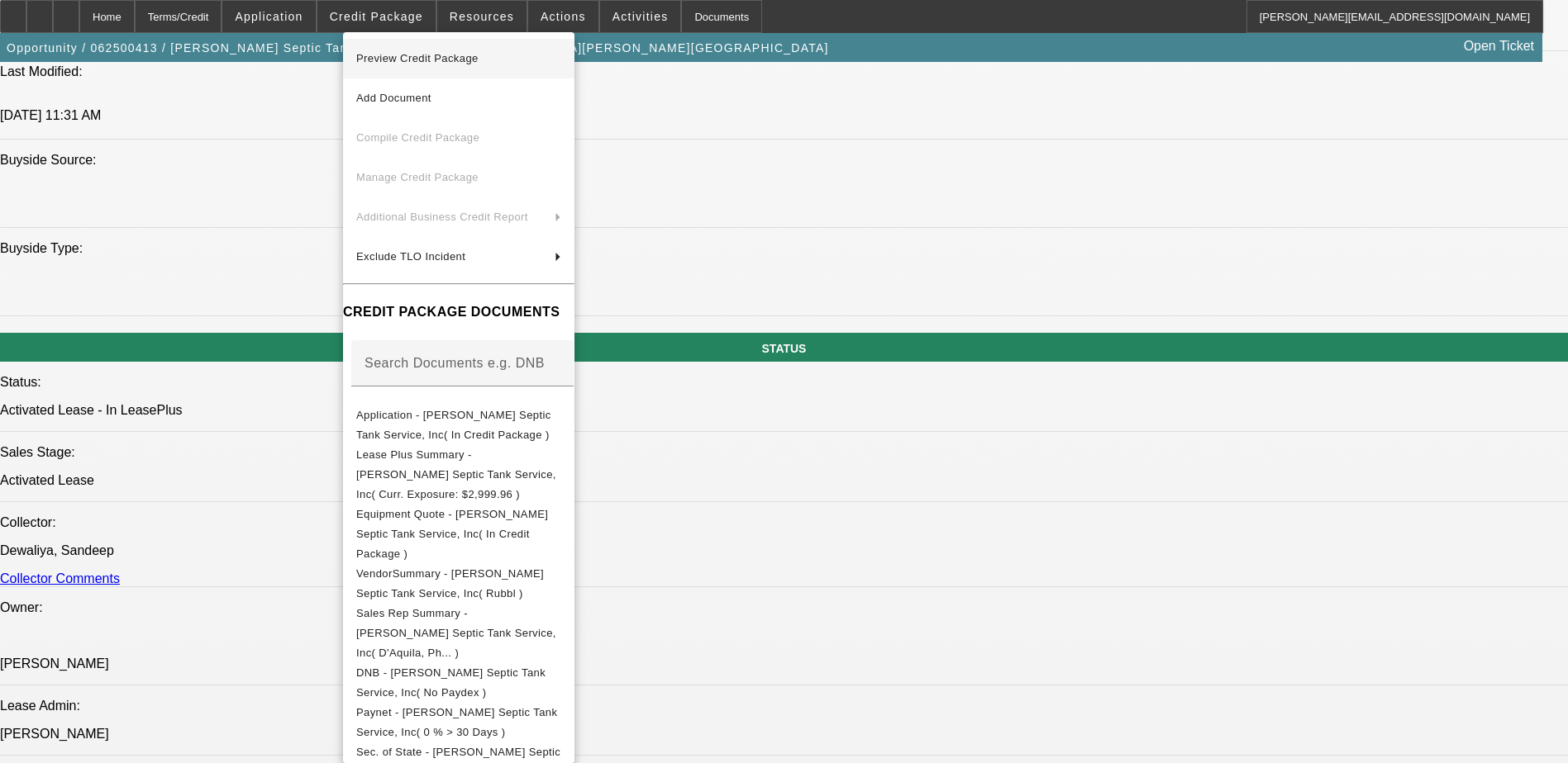
click at [416, 58] on span "Preview Credit Package" at bounding box center [417, 58] width 122 height 13
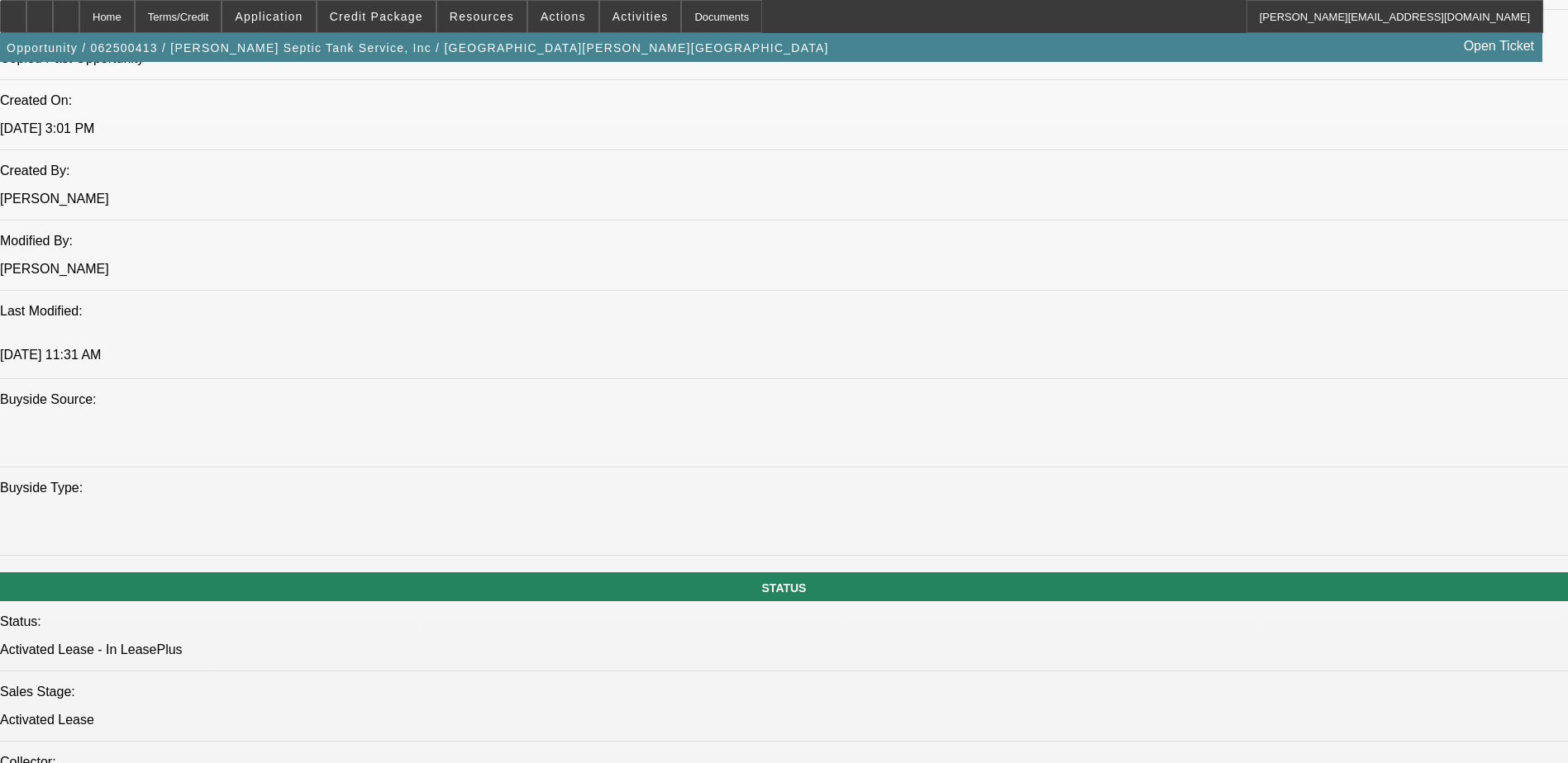
scroll to position [1074, 0]
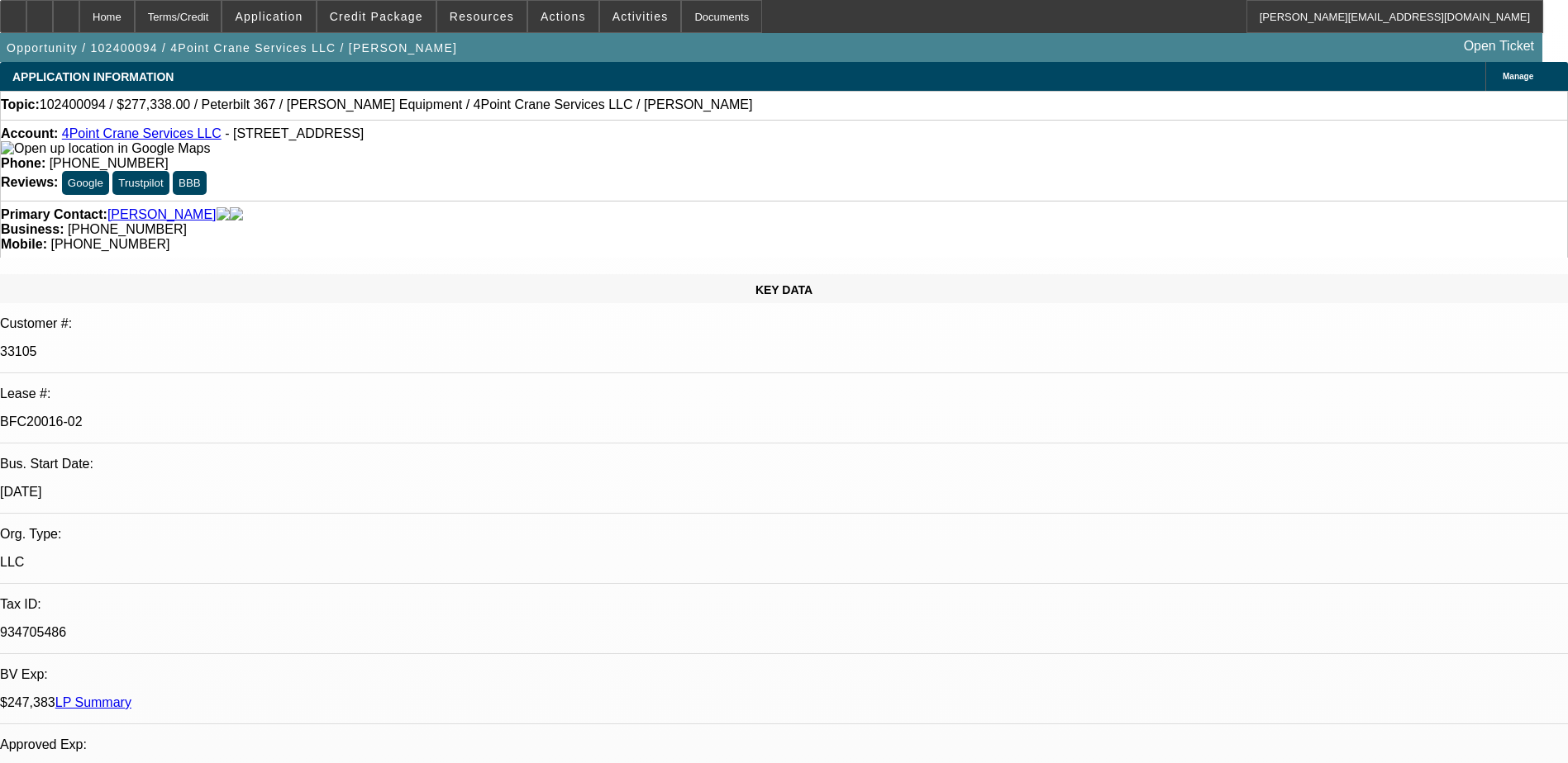
select select "0"
select select "2"
select select "0"
select select "6"
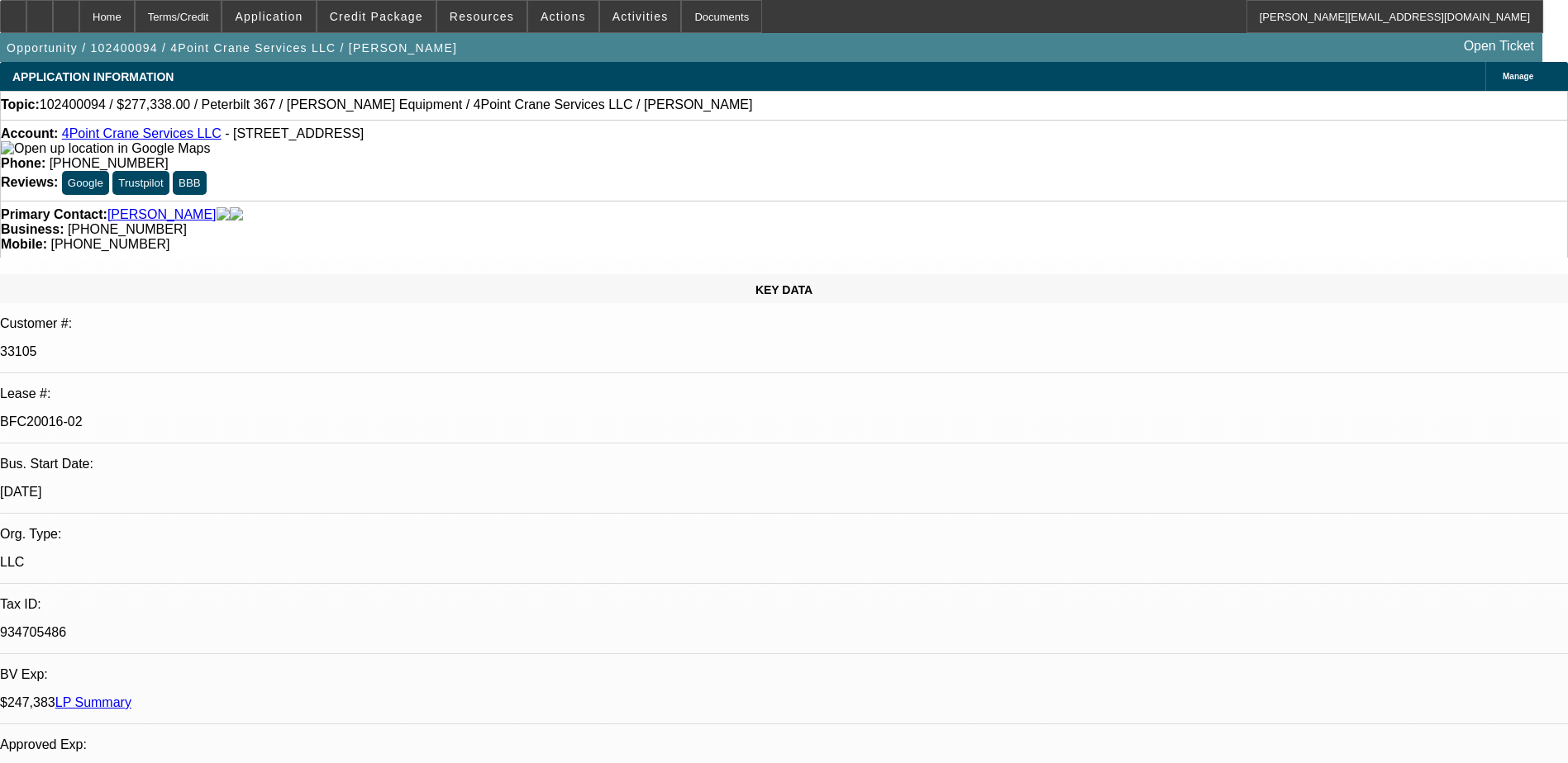
select select "0"
select select "2"
select select "0"
select select "6"
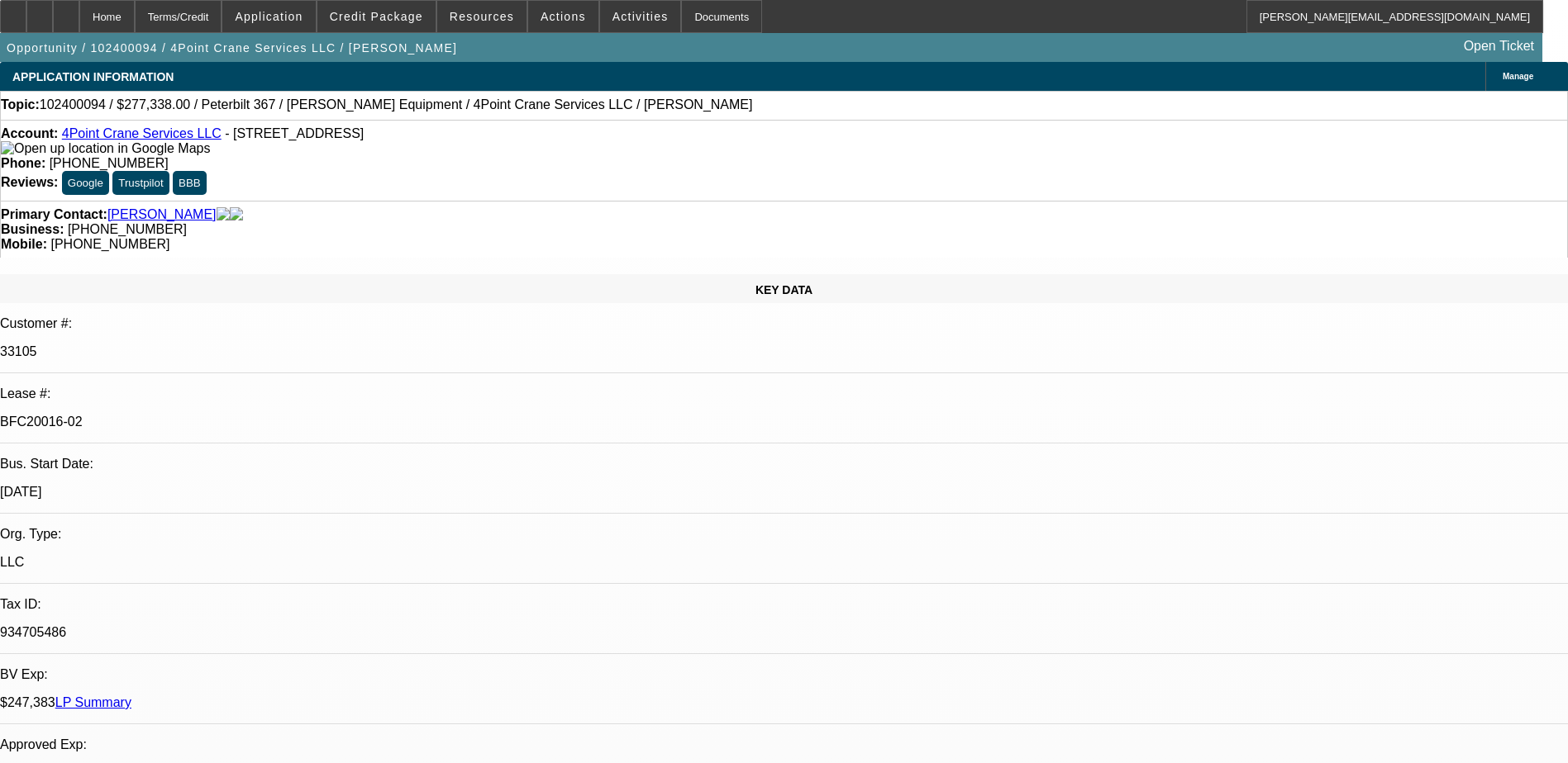
select select "0"
select select "2"
select select "0"
select select "6"
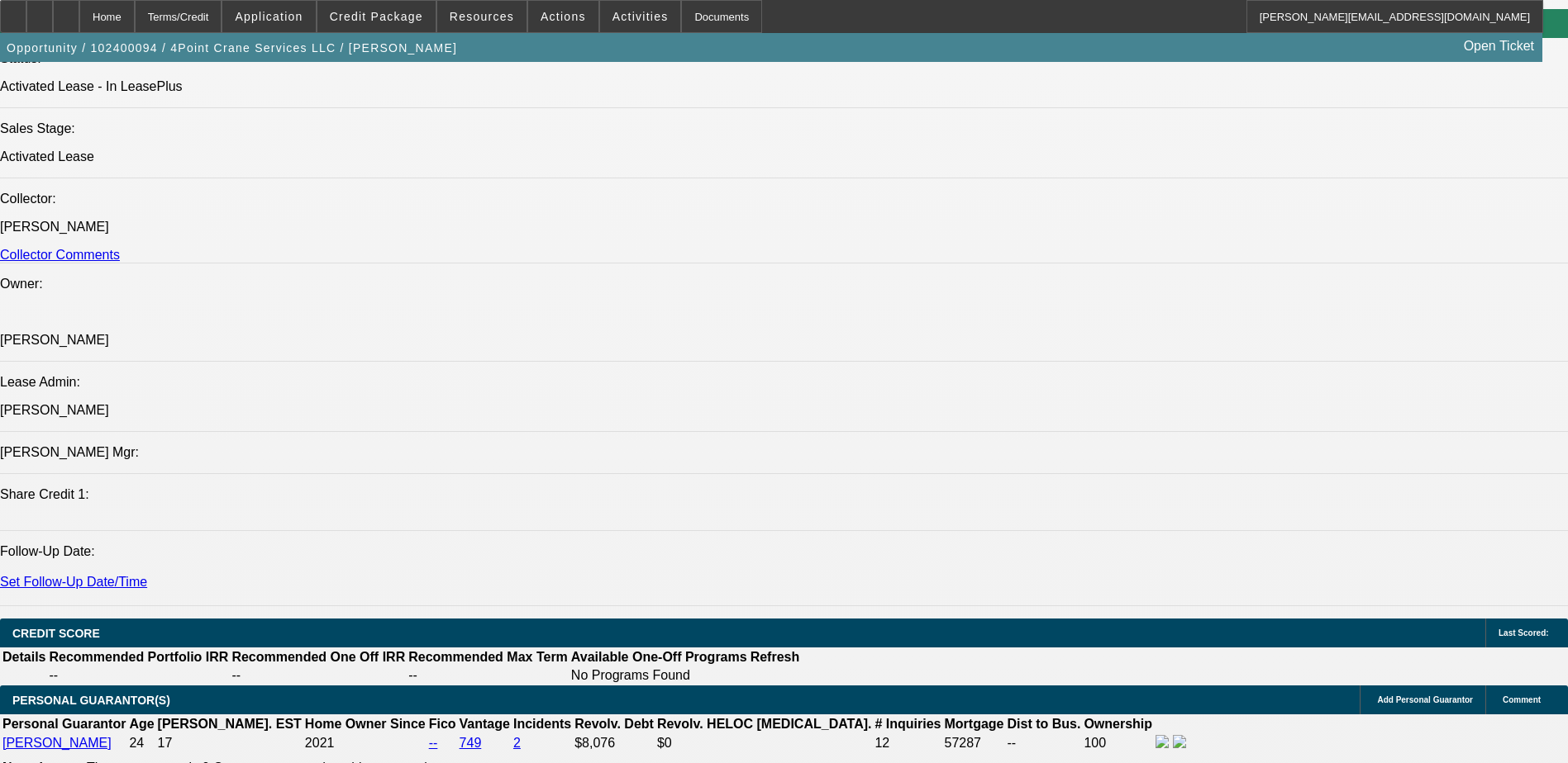
scroll to position [1913, 0]
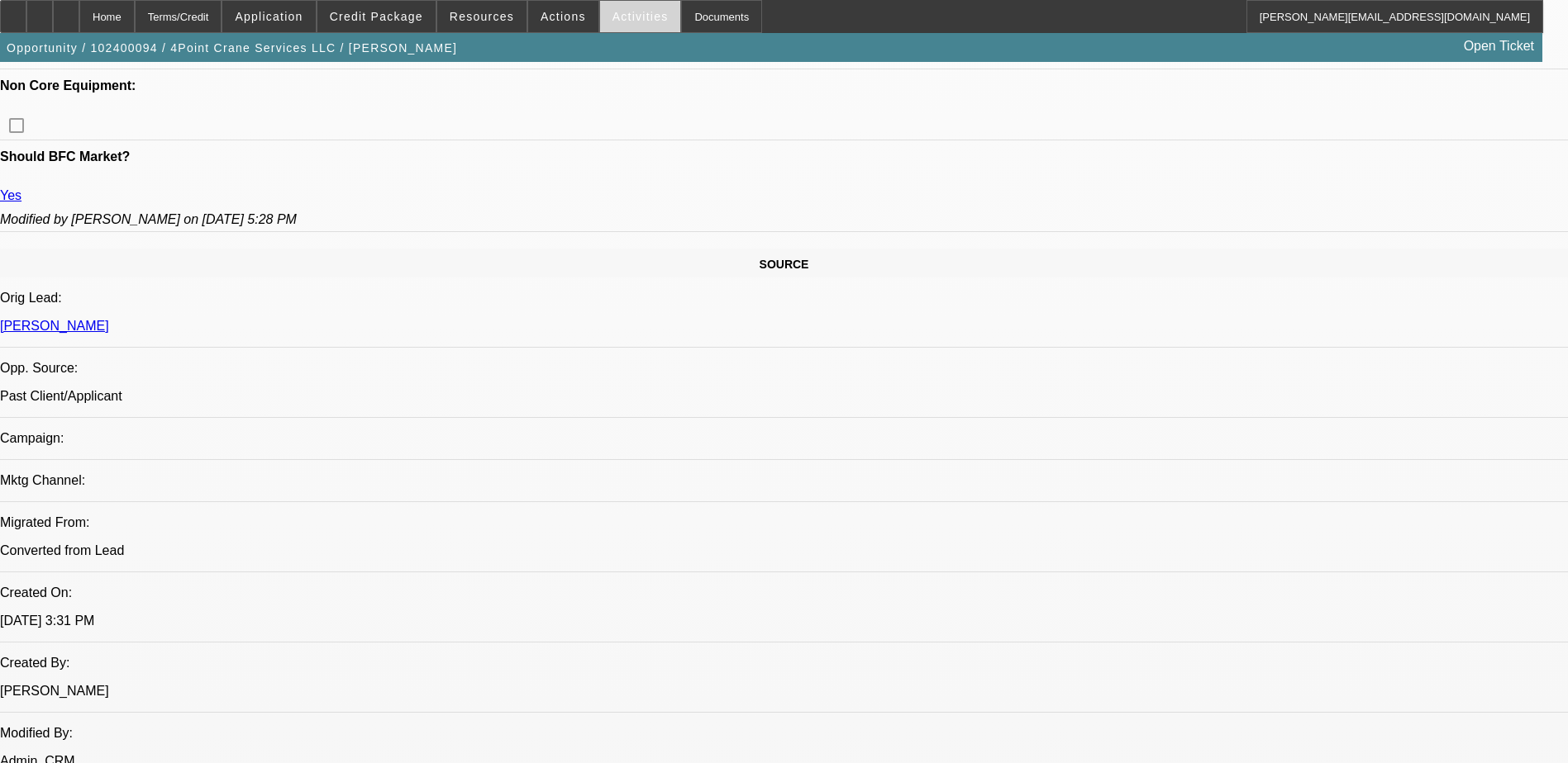
scroll to position [827, 0]
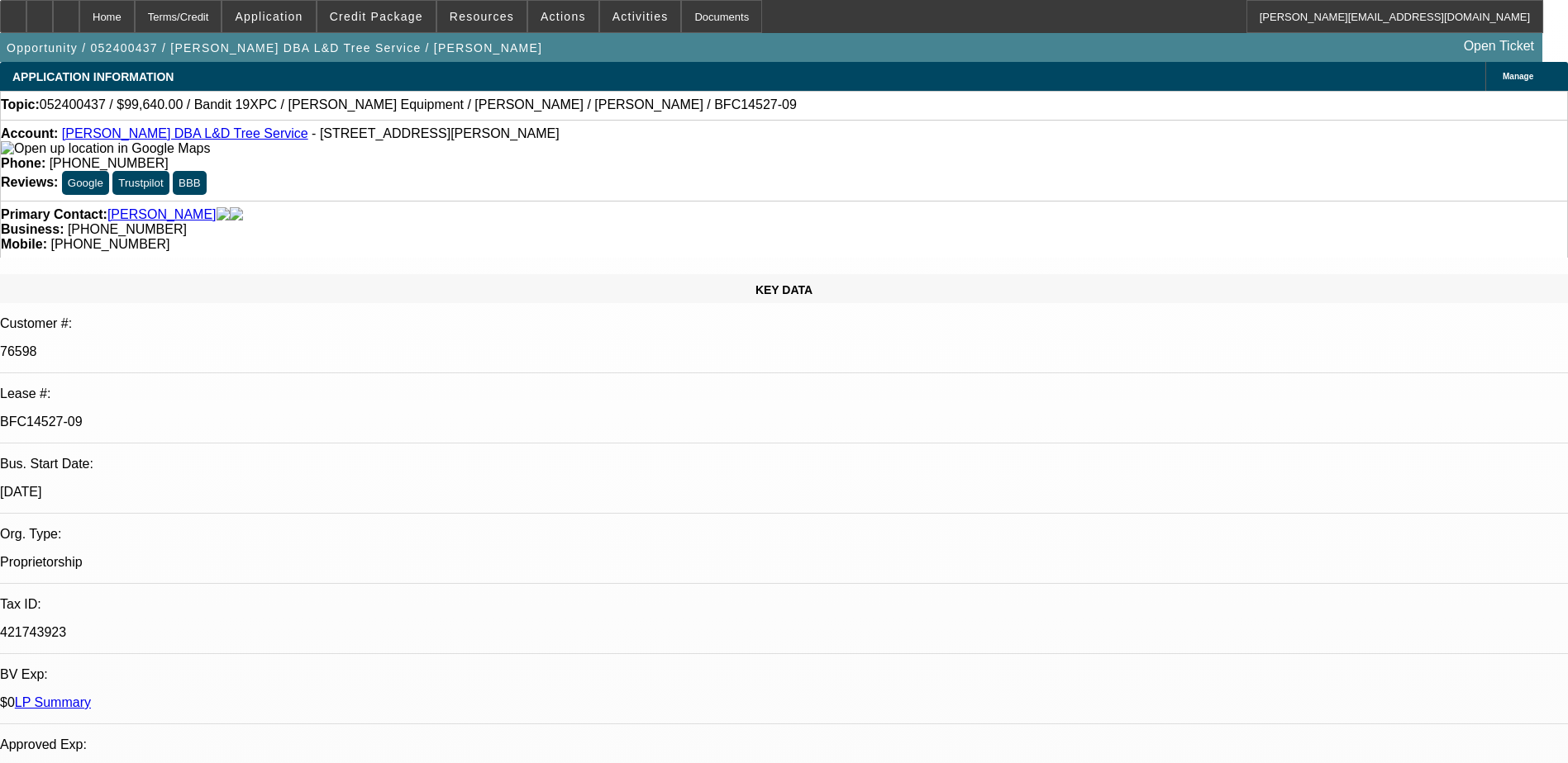
select select "0"
select select "2"
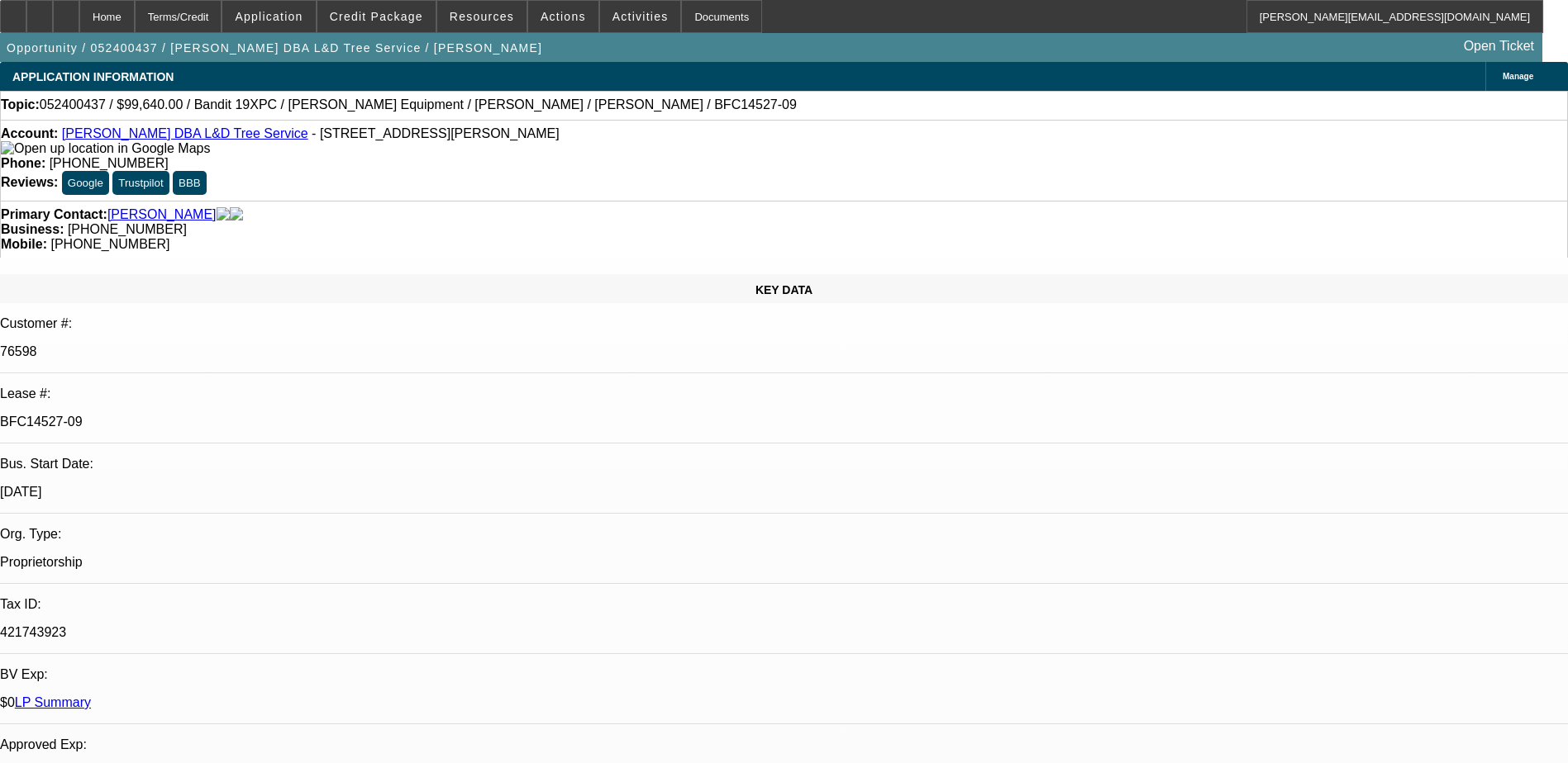
select select "0"
select select "2"
select select "0"
select select "1"
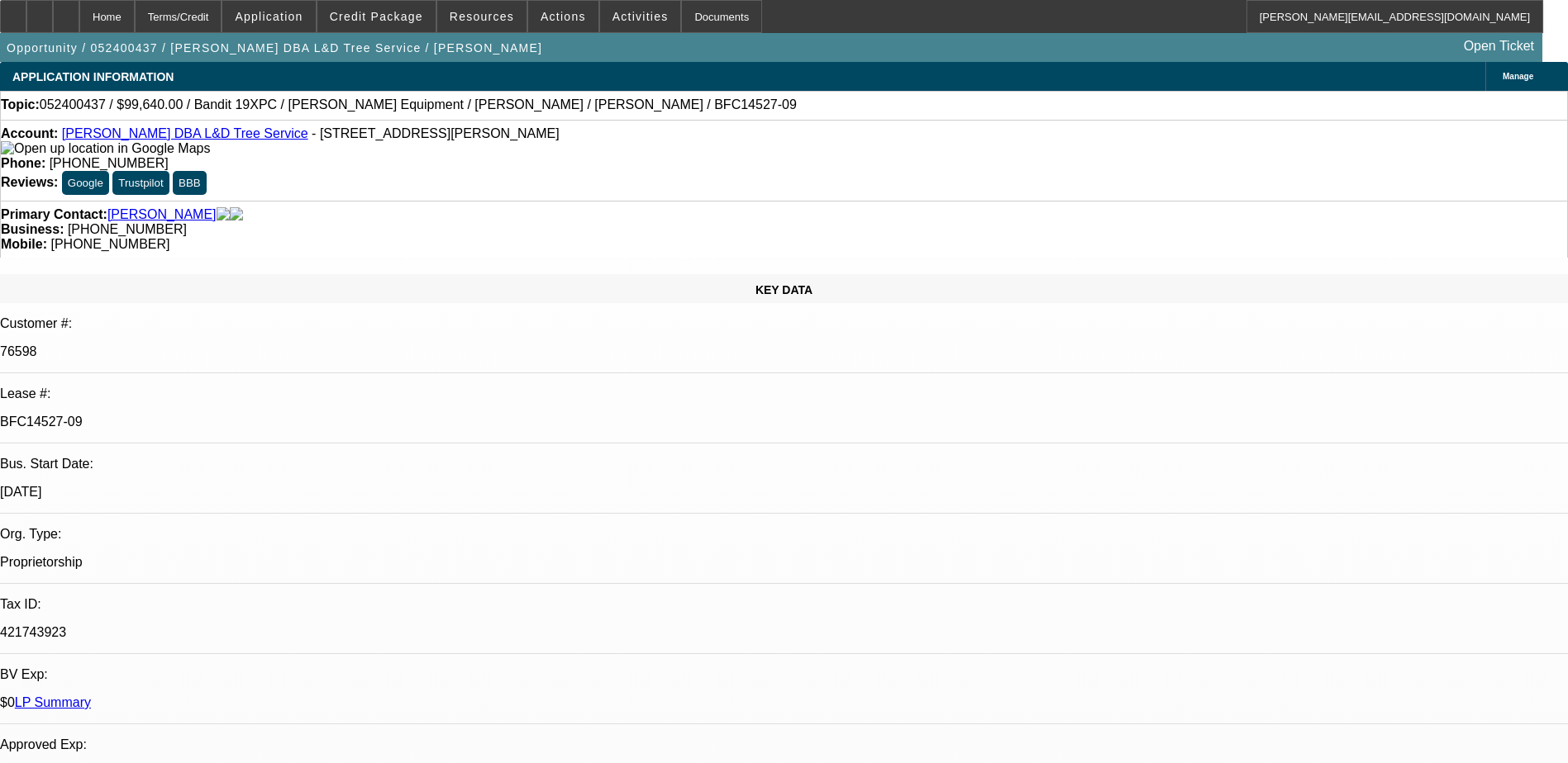
select select "1"
select select "6"
select select "1"
select select "2"
select select "6"
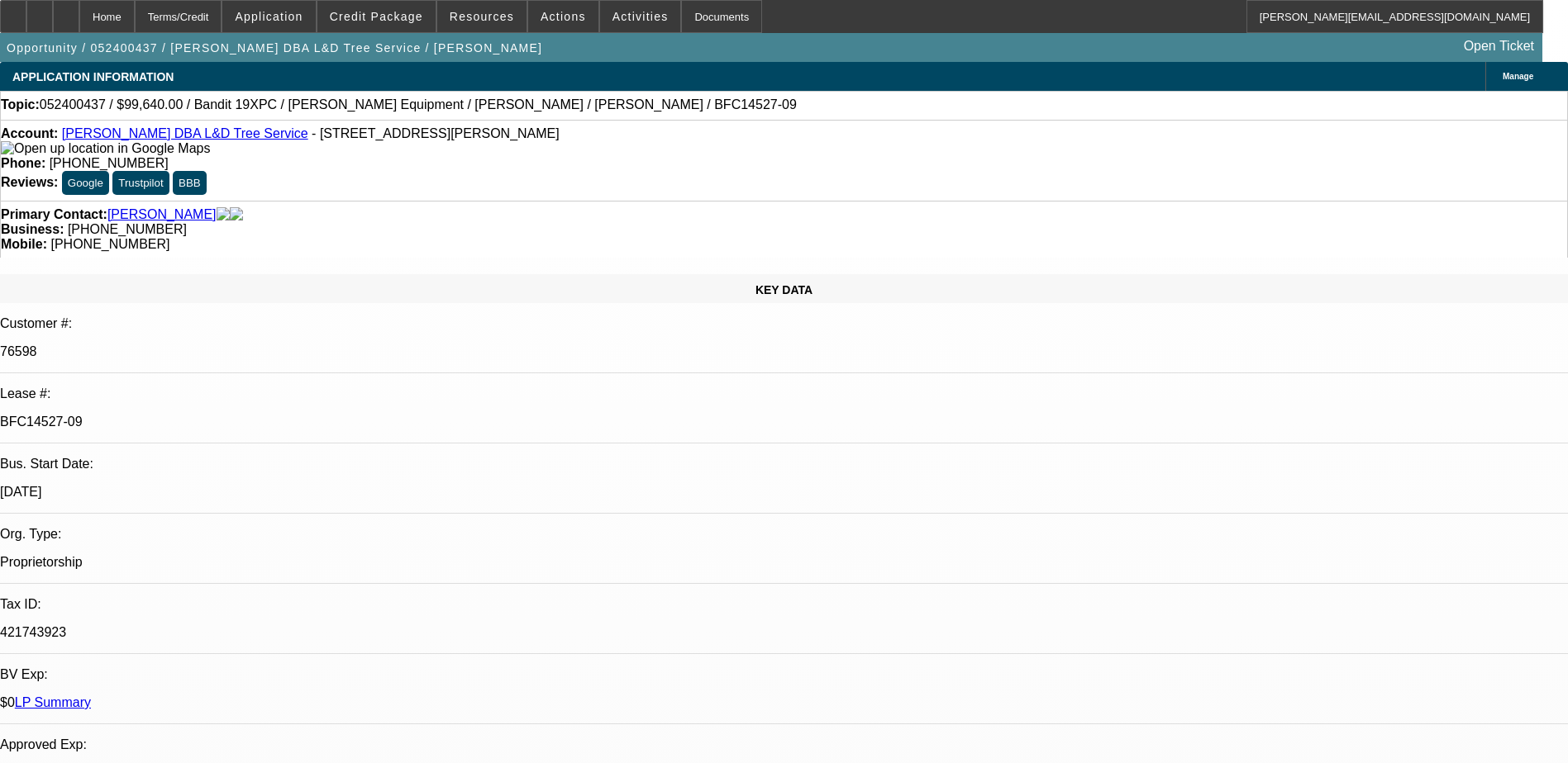
select select "1"
select select "2"
select select "6"
